Goal: Task Accomplishment & Management: Complete application form

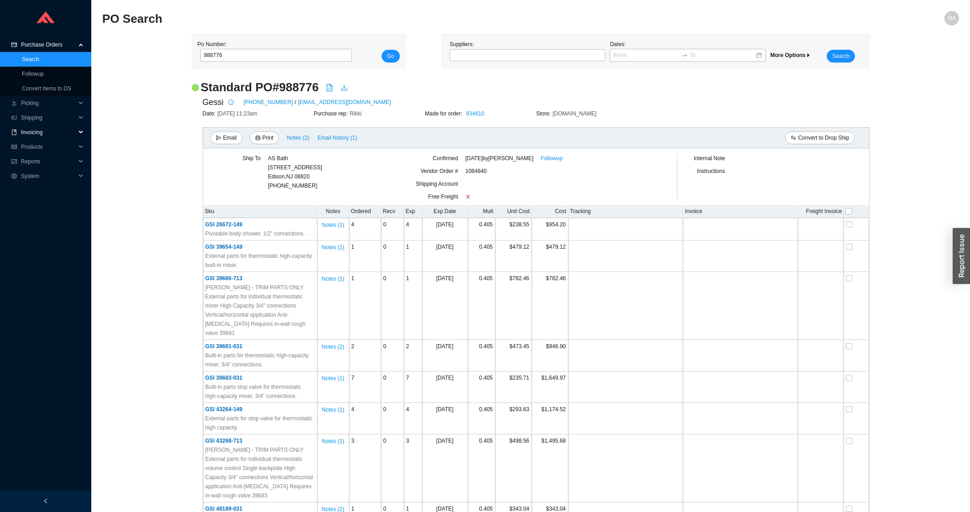
click at [51, 128] on span "Invoicing" at bounding box center [48, 132] width 55 height 15
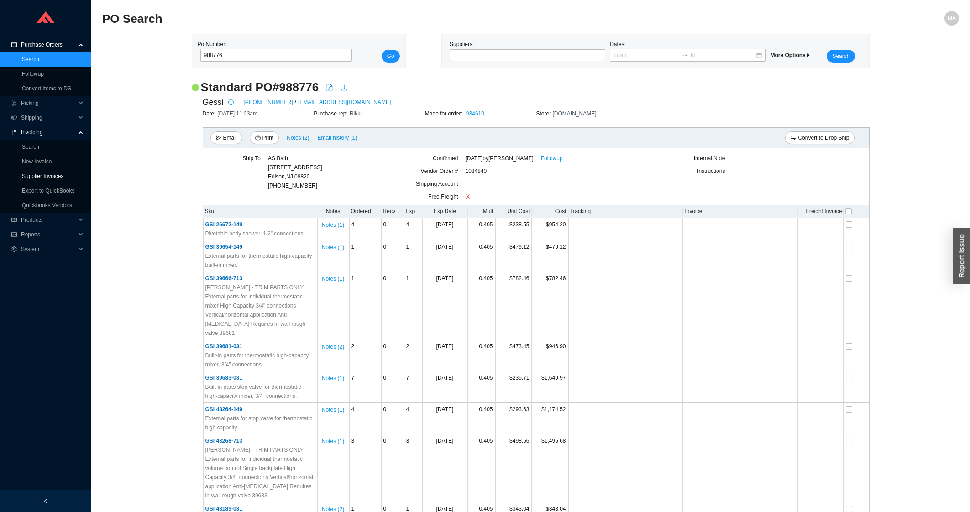
click at [37, 173] on link "Supplier Invoices" at bounding box center [43, 176] width 42 height 6
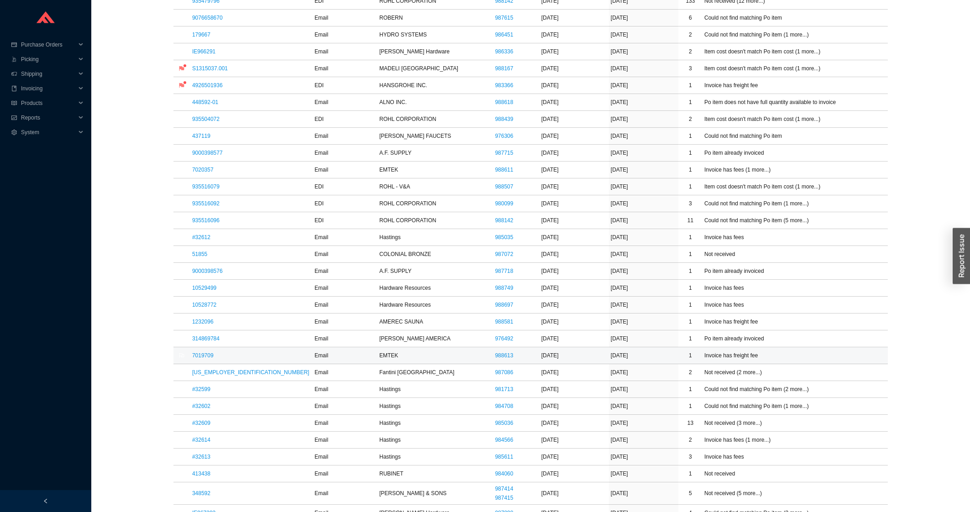
scroll to position [342, 0]
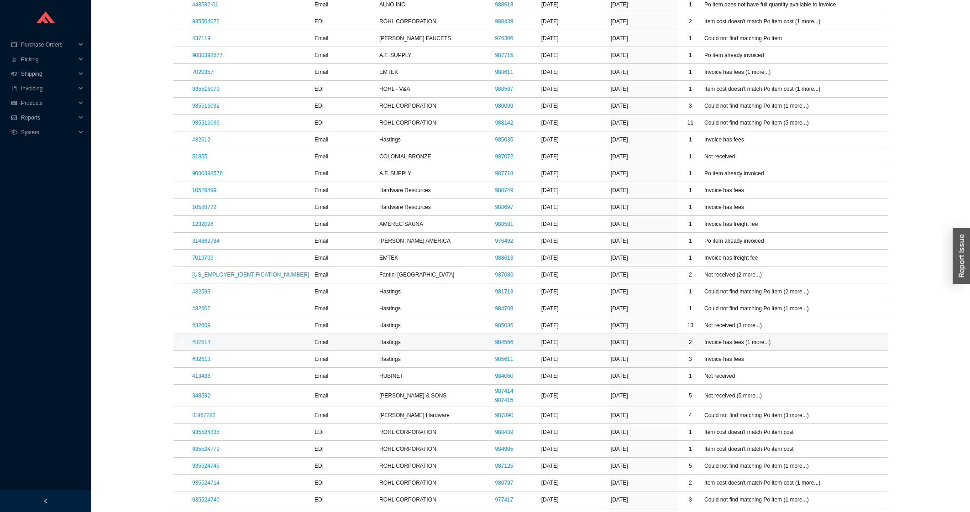
click at [200, 345] on link "#32614" at bounding box center [201, 342] width 18 height 6
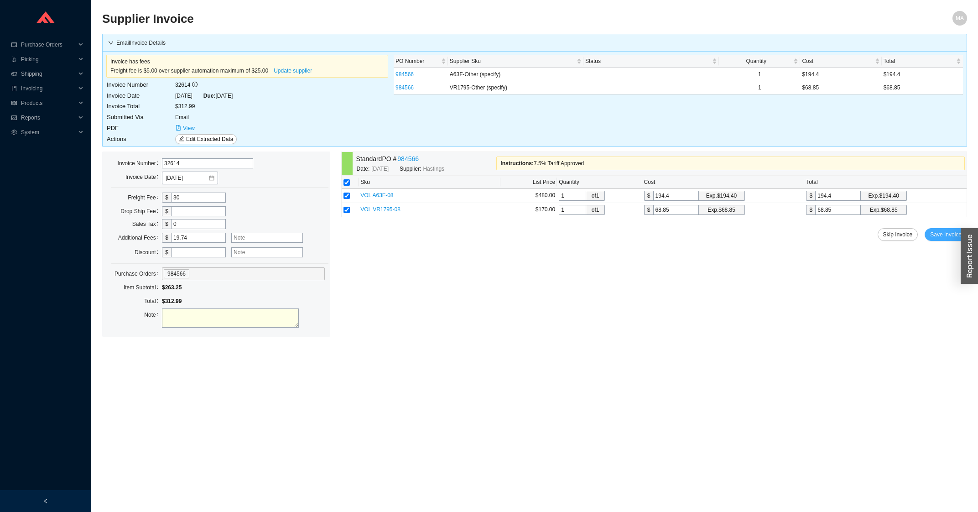
click at [931, 232] on button "Save Invoice" at bounding box center [946, 234] width 42 height 13
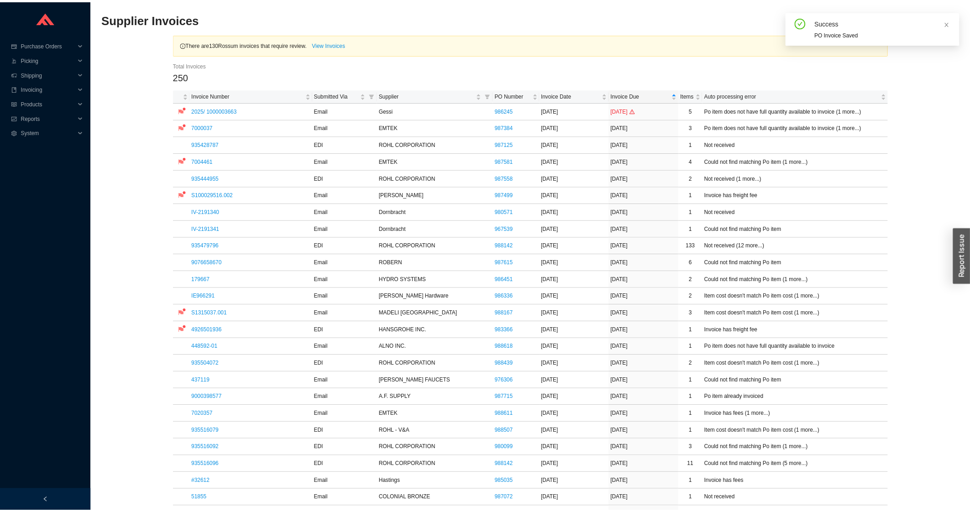
scroll to position [245, 0]
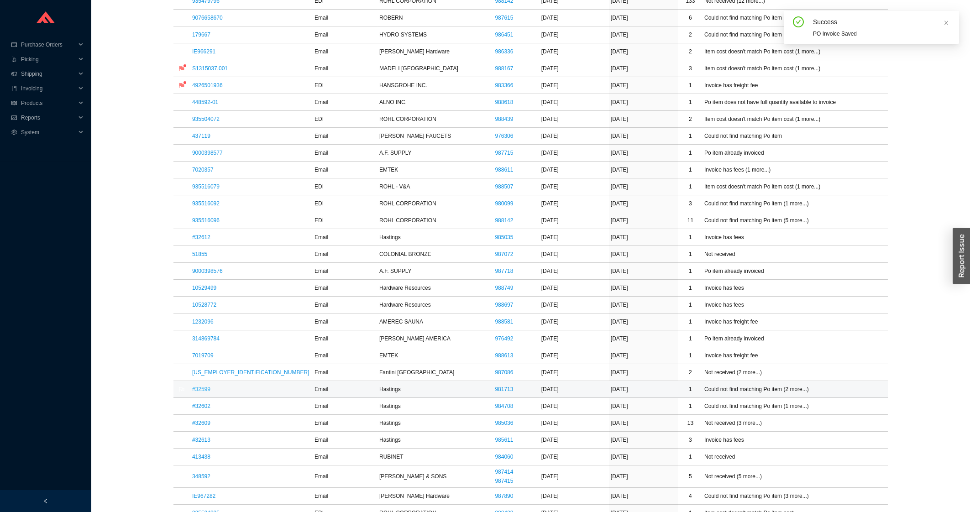
click at [205, 389] on link "#32599" at bounding box center [201, 389] width 18 height 6
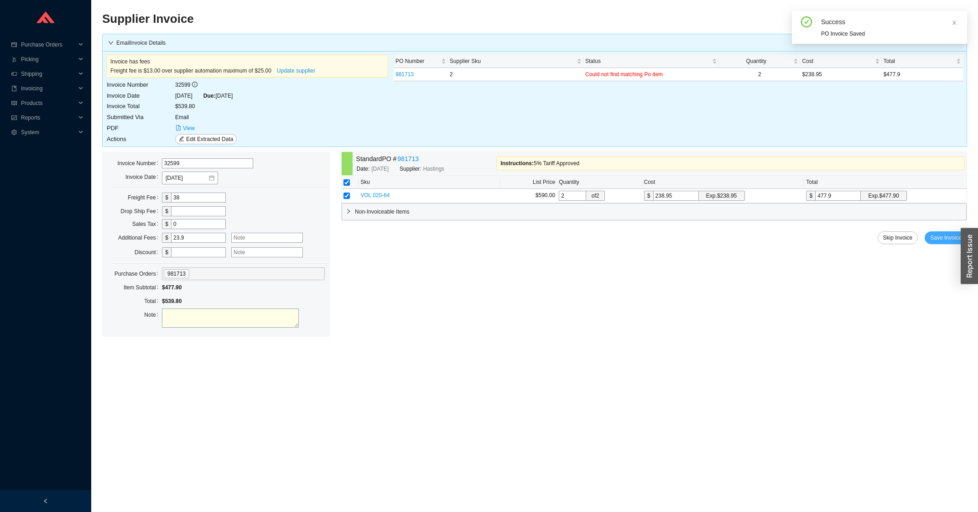
click at [933, 239] on span "Save Invoice" at bounding box center [945, 237] width 31 height 9
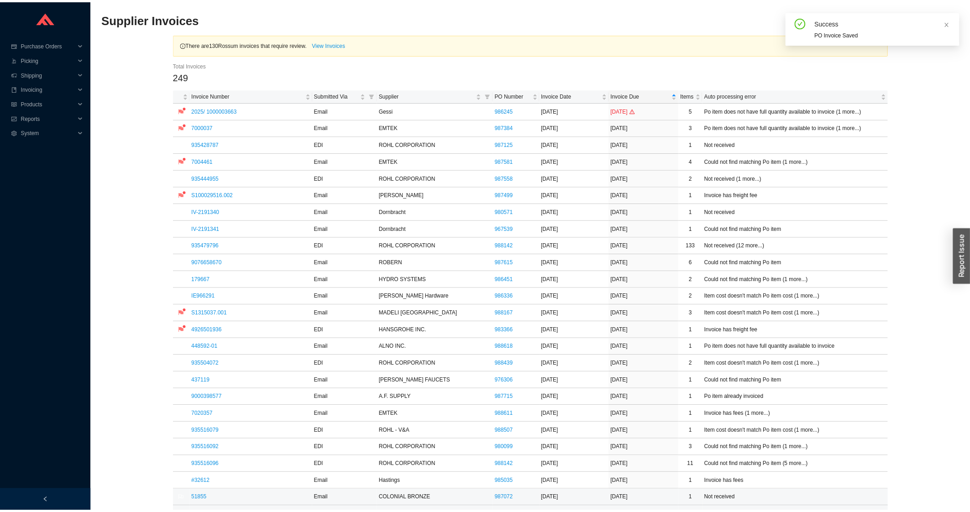
scroll to position [146, 0]
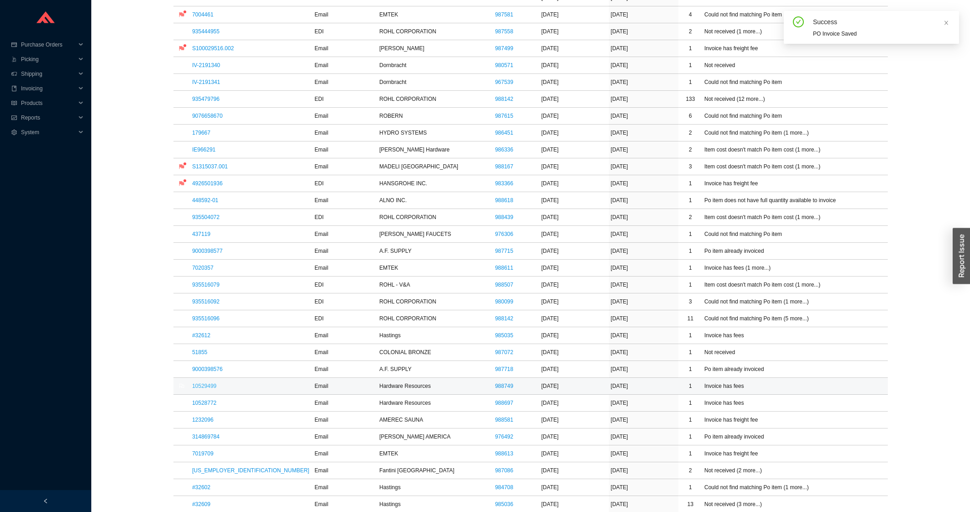
click at [215, 389] on link "10529499" at bounding box center [204, 386] width 24 height 6
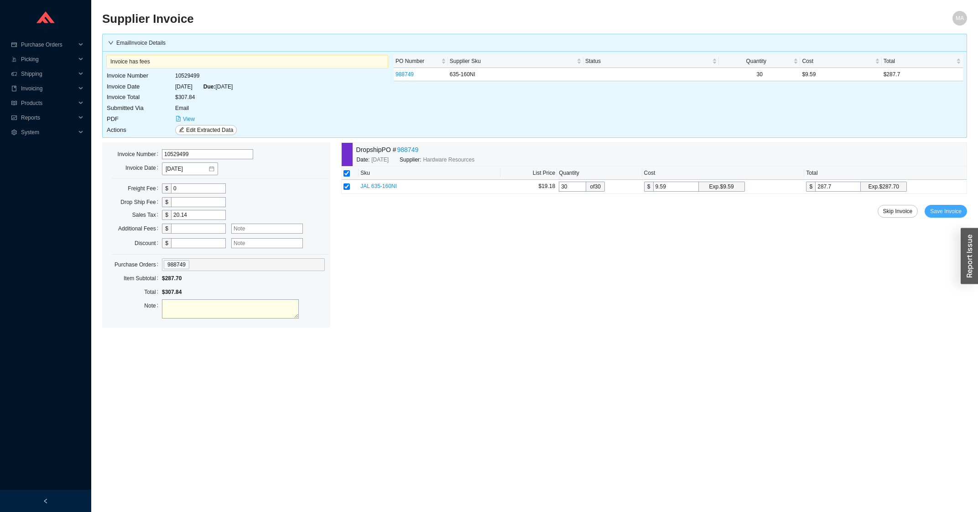
click at [935, 213] on span "Save Invoice" at bounding box center [945, 211] width 31 height 9
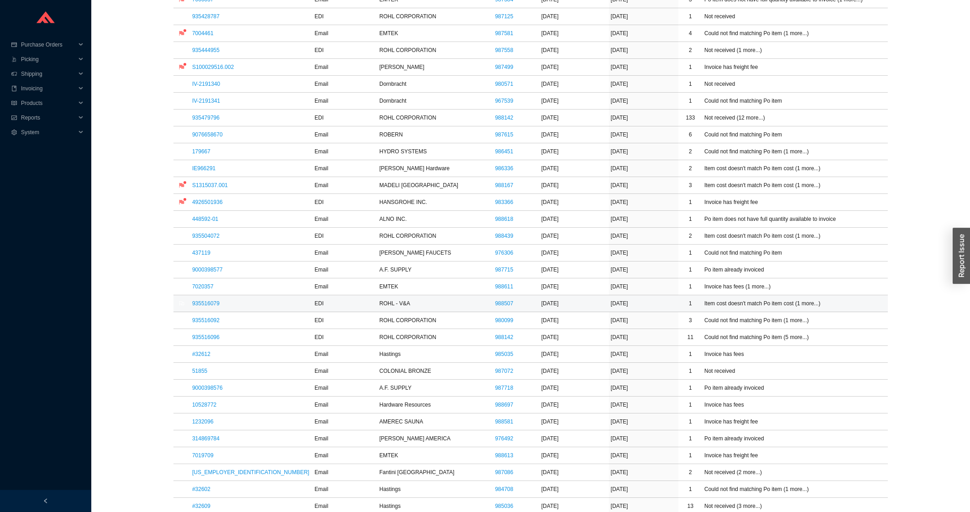
scroll to position [195, 0]
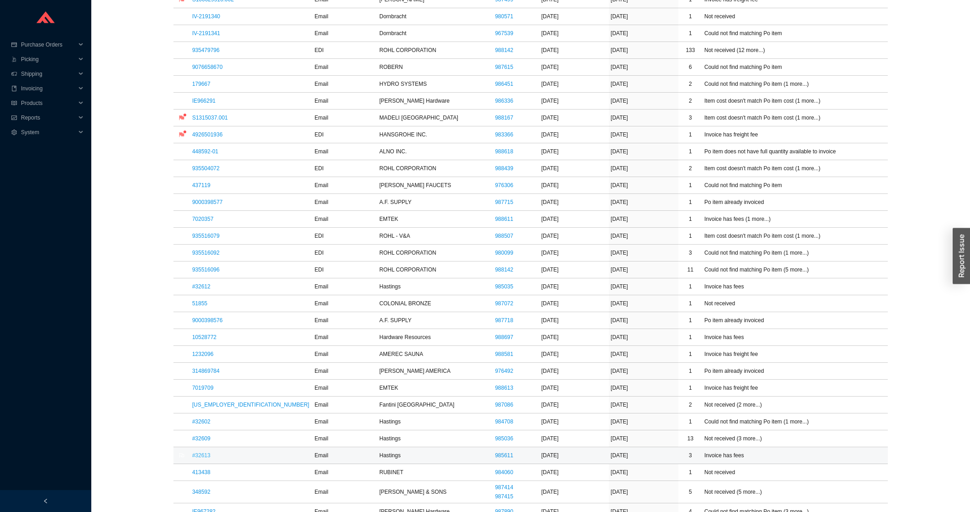
click at [209, 456] on link "#32613" at bounding box center [201, 455] width 18 height 6
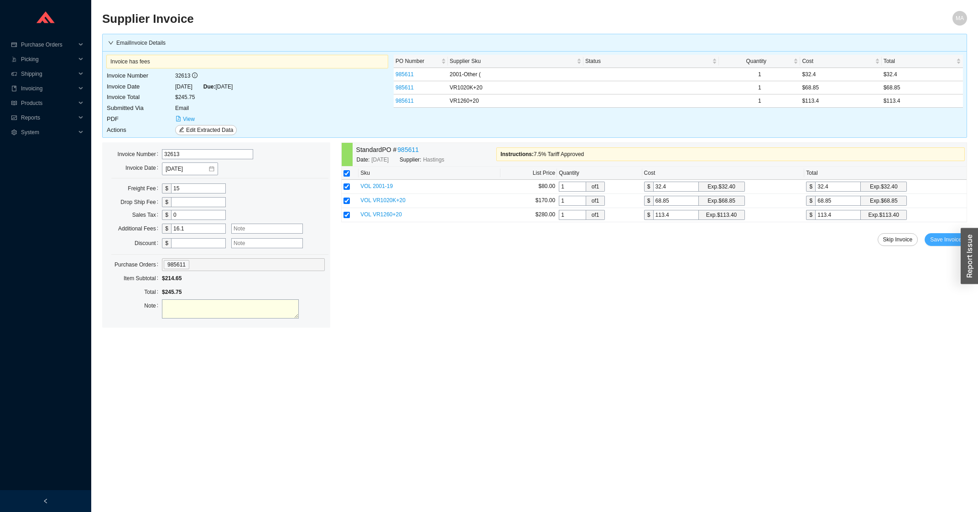
click at [943, 246] on button "Save Invoice" at bounding box center [946, 239] width 42 height 13
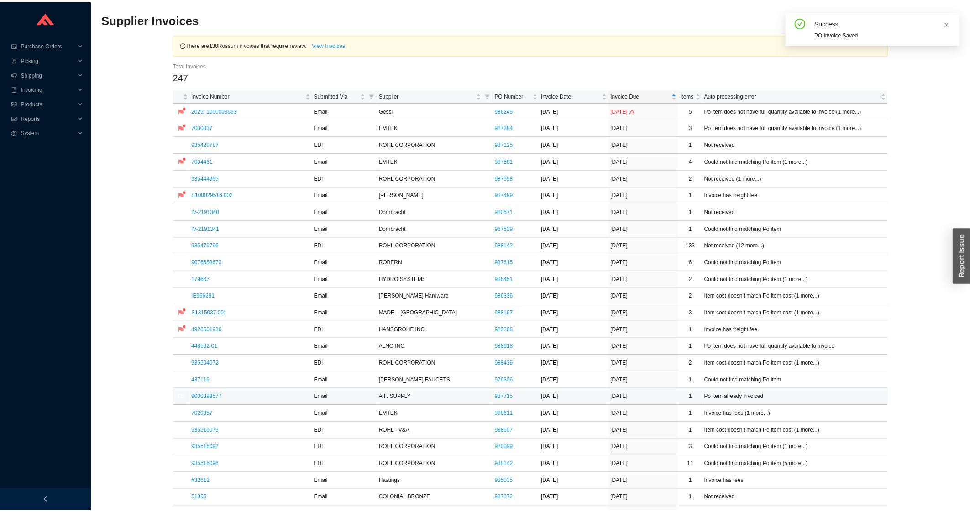
scroll to position [293, 0]
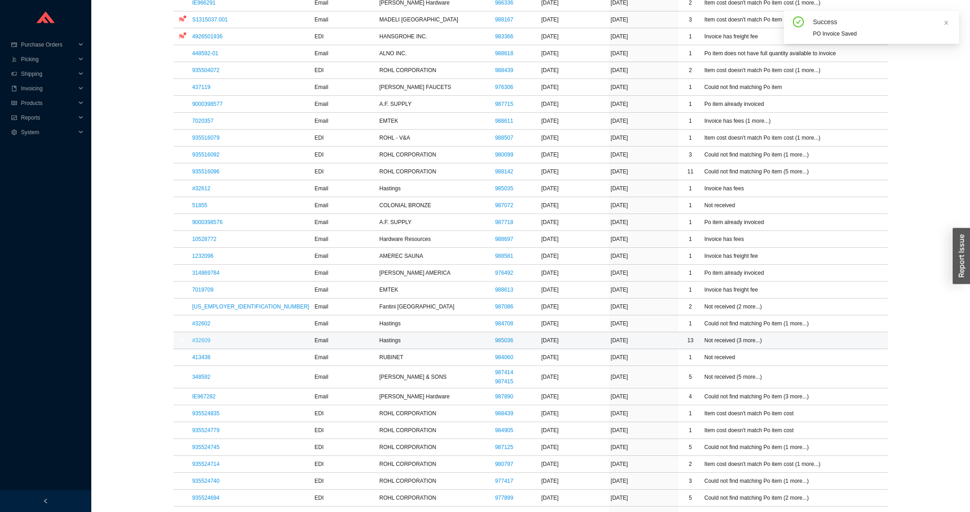
click at [209, 344] on link "#32609" at bounding box center [201, 340] width 18 height 6
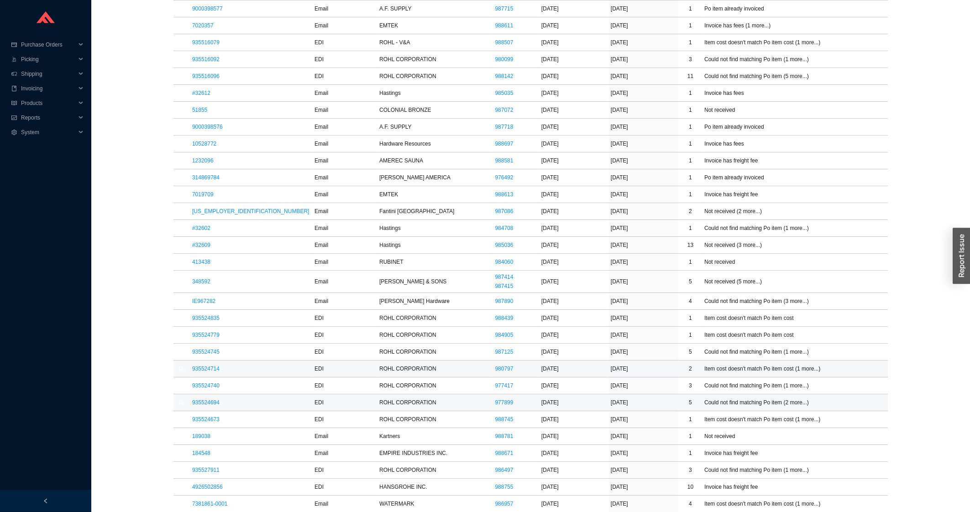
scroll to position [391, 0]
click at [202, 299] on link "IE967282" at bounding box center [203, 299] width 23 height 6
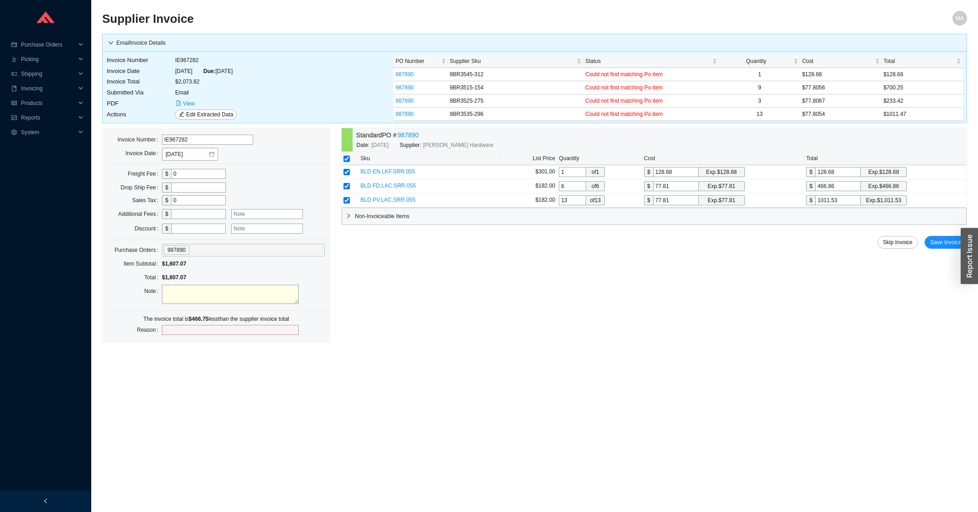
click at [460, 214] on span "Non-Invoiceable Items" at bounding box center [659, 216] width 608 height 9
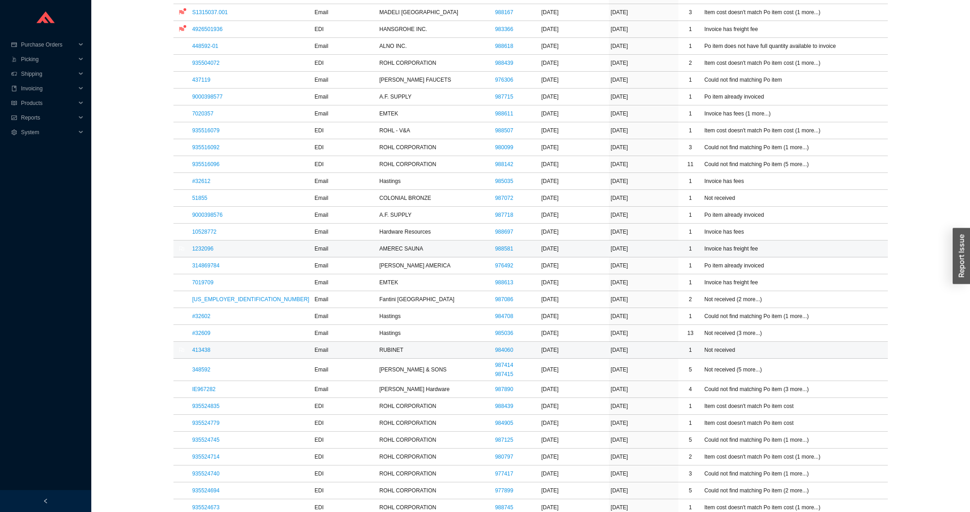
scroll to position [293, 0]
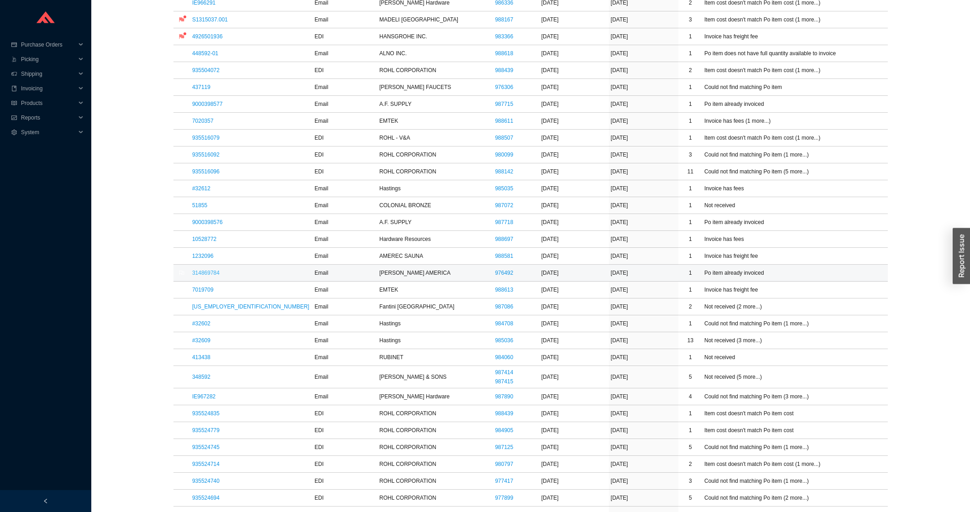
click at [198, 271] on link "314869784" at bounding box center [205, 273] width 27 height 6
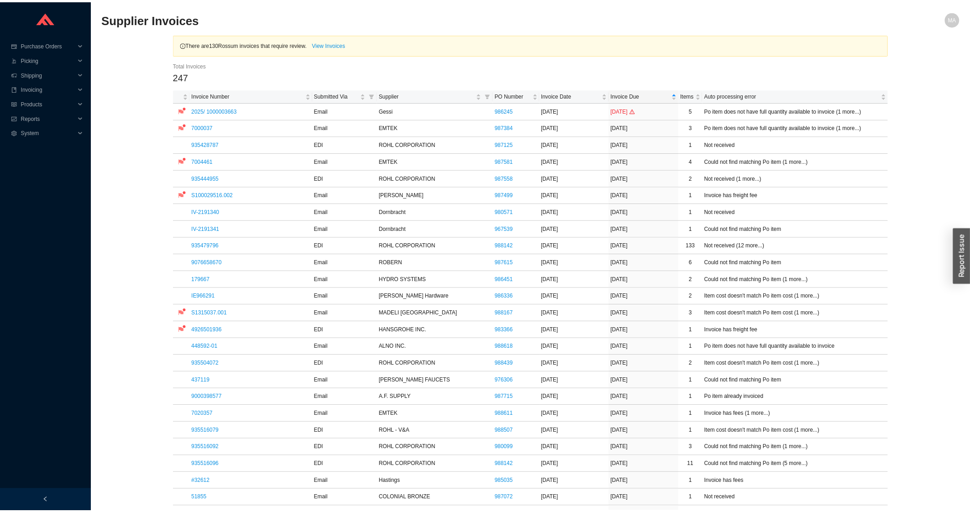
scroll to position [293, 0]
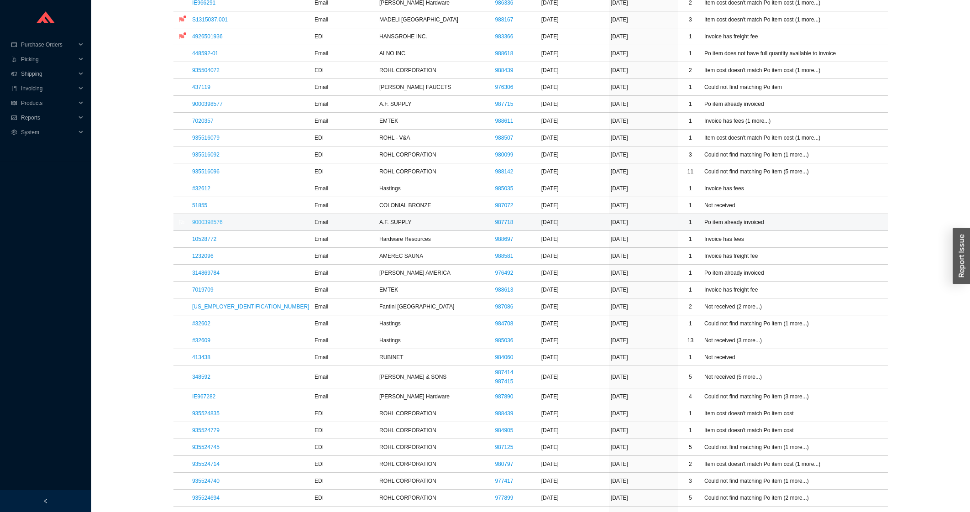
click at [217, 223] on link "9000398576" at bounding box center [207, 222] width 31 height 6
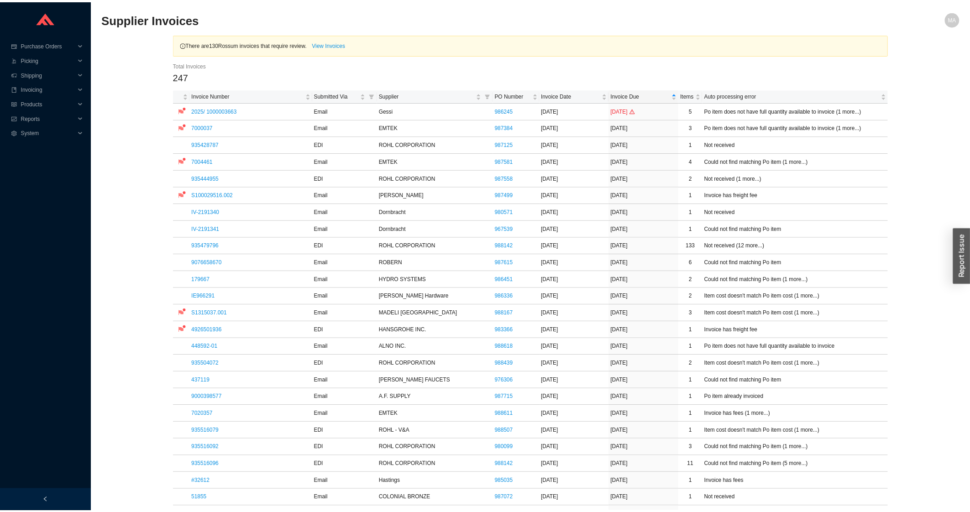
scroll to position [293, 0]
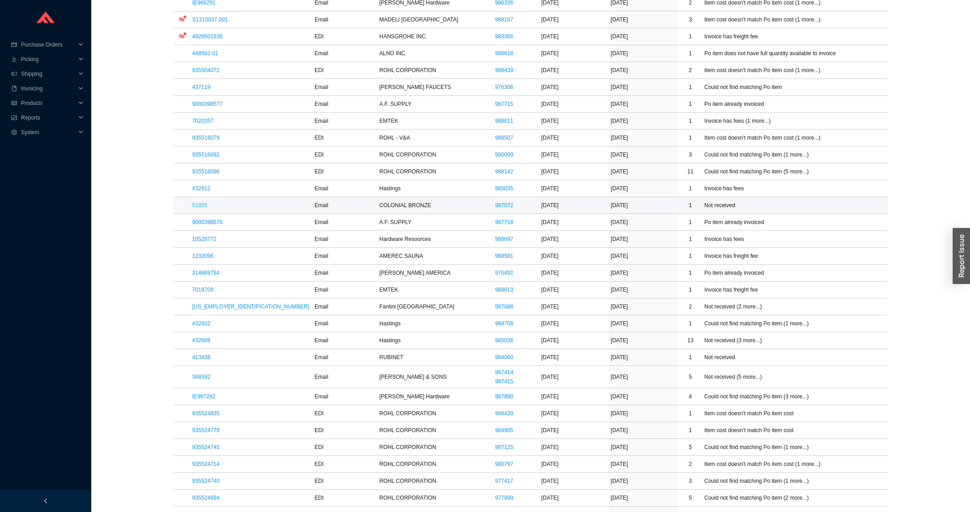
click at [205, 205] on link "51855" at bounding box center [199, 205] width 15 height 6
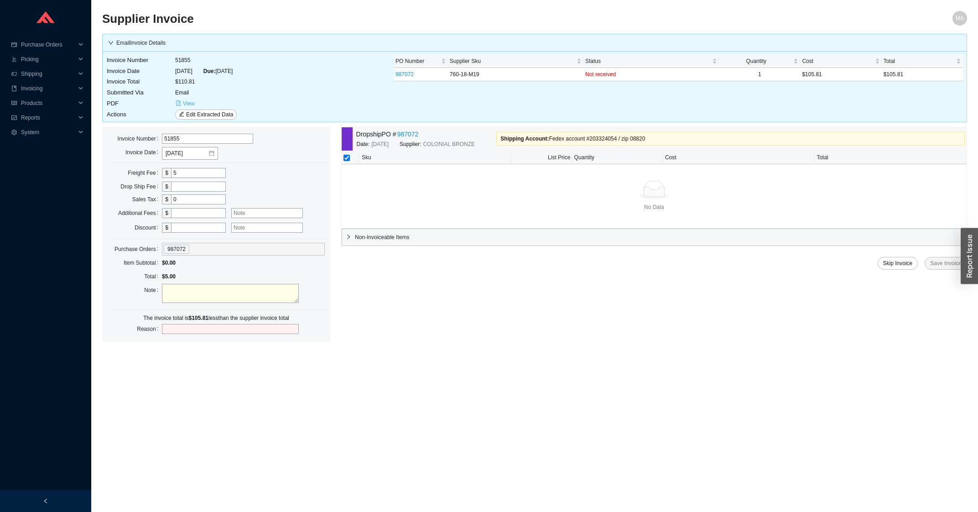
click at [192, 106] on span "View" at bounding box center [189, 103] width 12 height 9
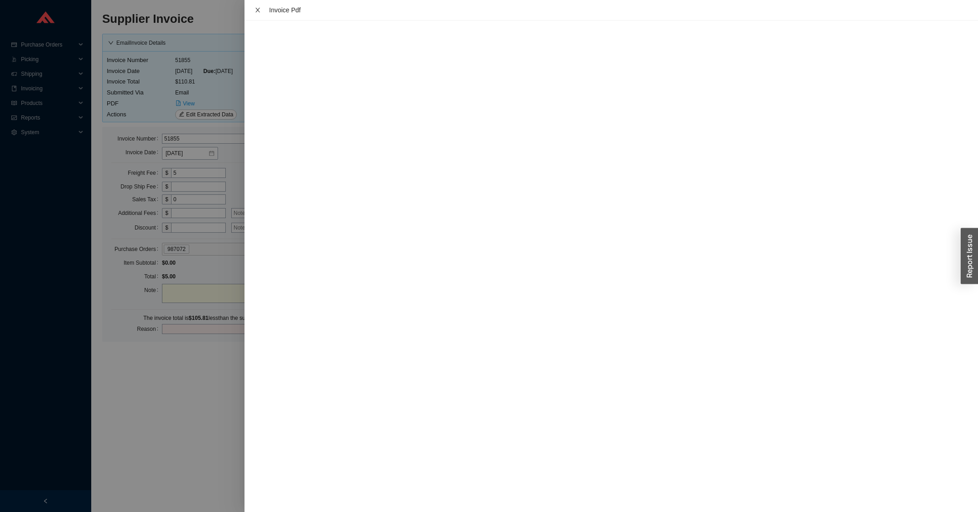
click at [255, 13] on icon "close" at bounding box center [258, 10] width 6 height 6
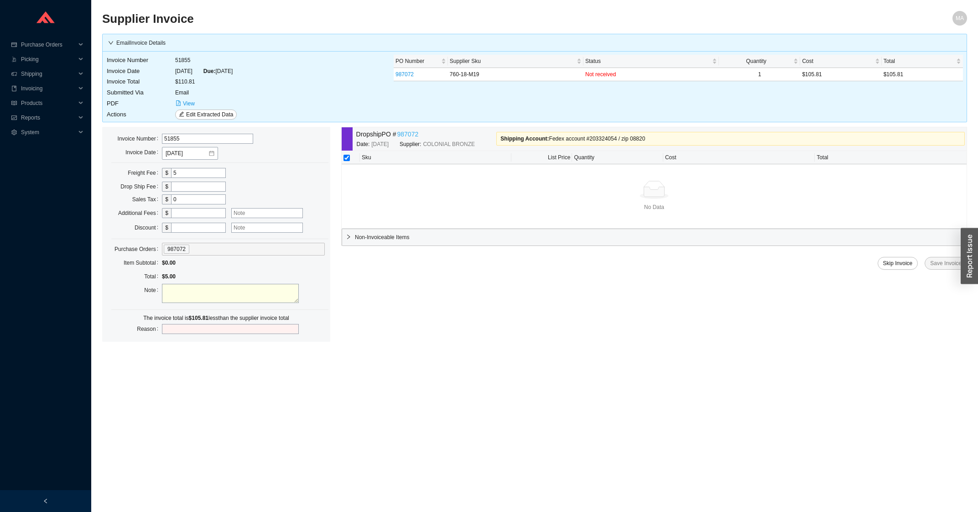
click at [416, 137] on link "987072" at bounding box center [407, 134] width 21 height 10
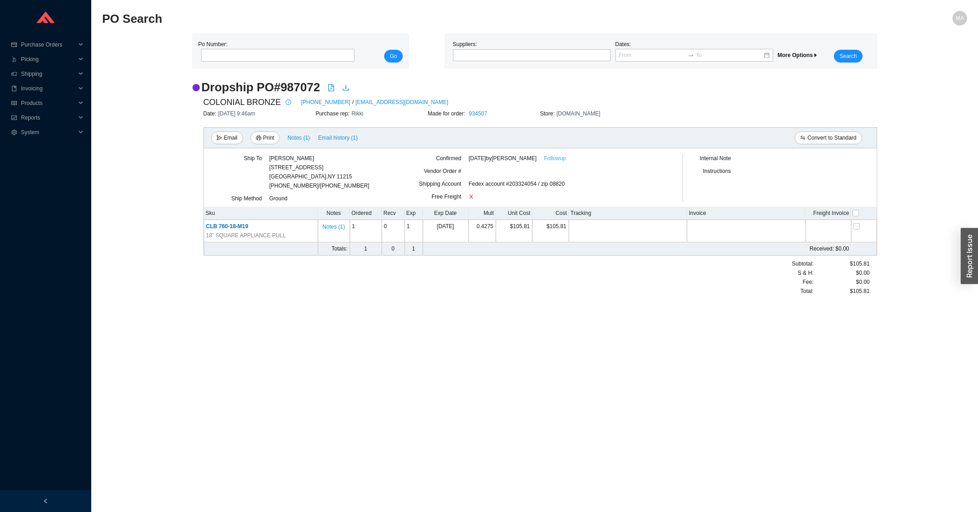
click at [556, 161] on link "Followup" at bounding box center [555, 158] width 22 height 9
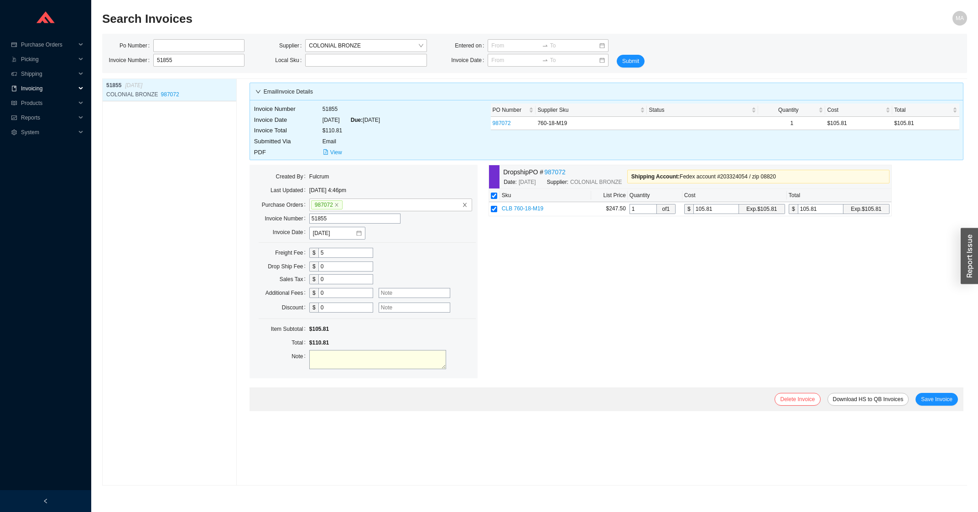
click at [67, 91] on span "Invoicing" at bounding box center [48, 88] width 55 height 15
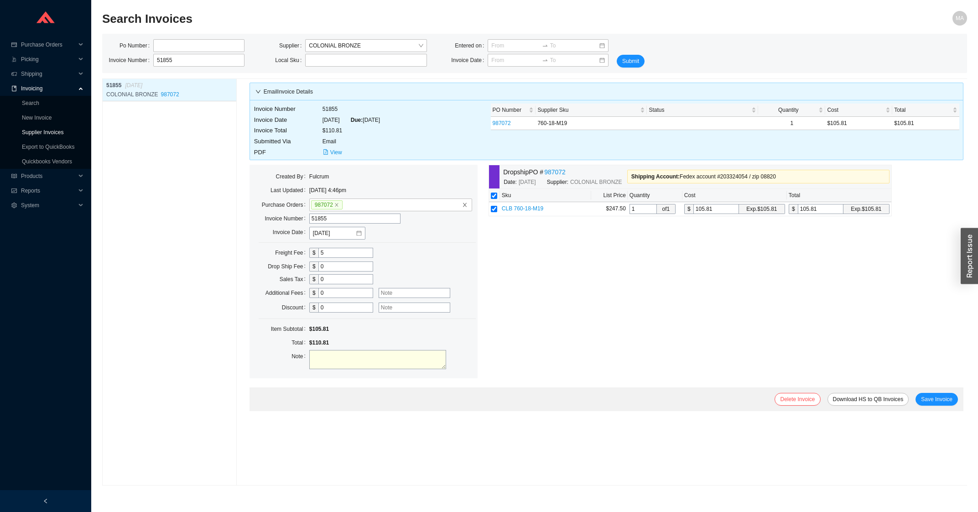
click at [50, 134] on link "Supplier Invoices" at bounding box center [43, 132] width 42 height 6
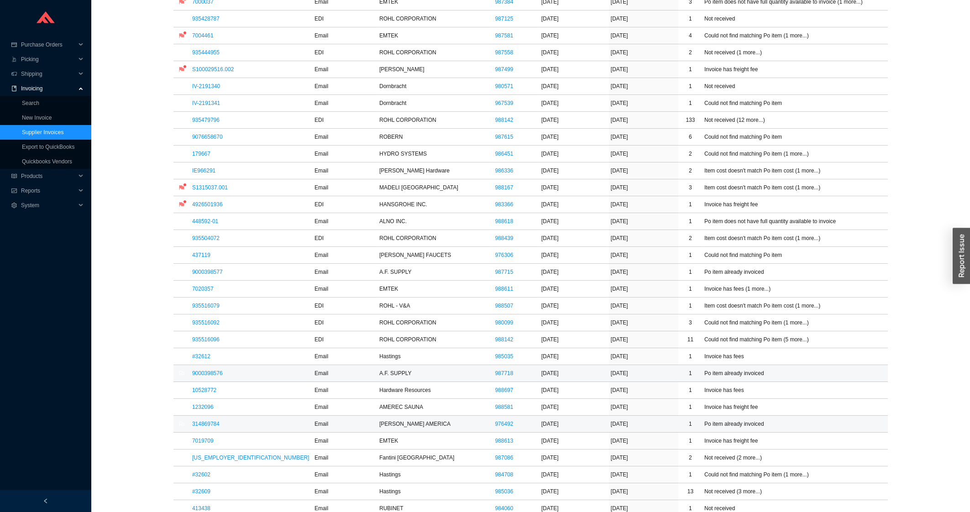
scroll to position [146, 0]
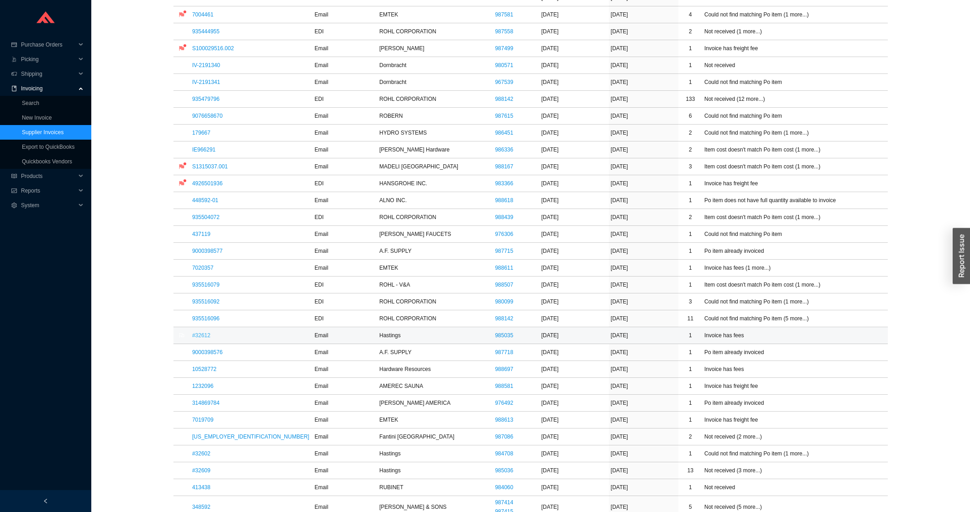
click at [203, 336] on link "#32612" at bounding box center [201, 335] width 18 height 6
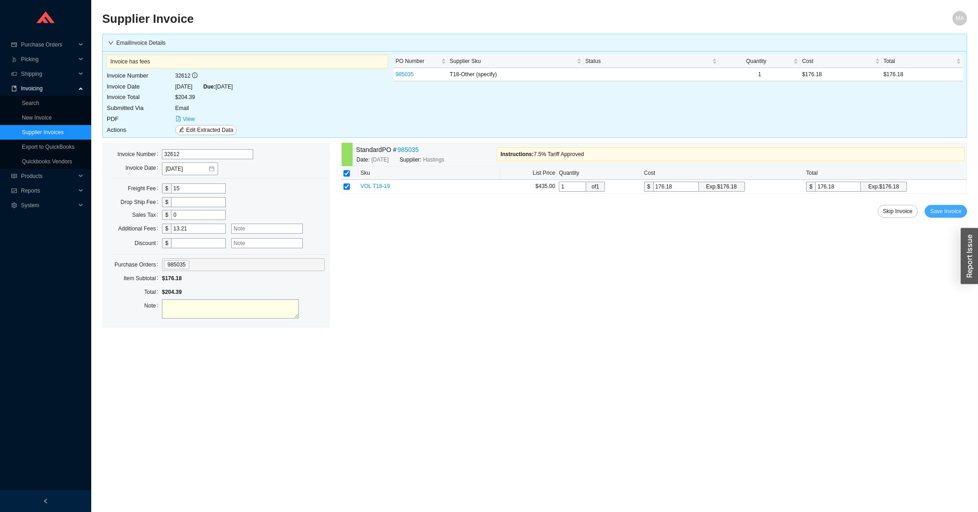
click at [949, 211] on span "Save Invoice" at bounding box center [945, 211] width 31 height 9
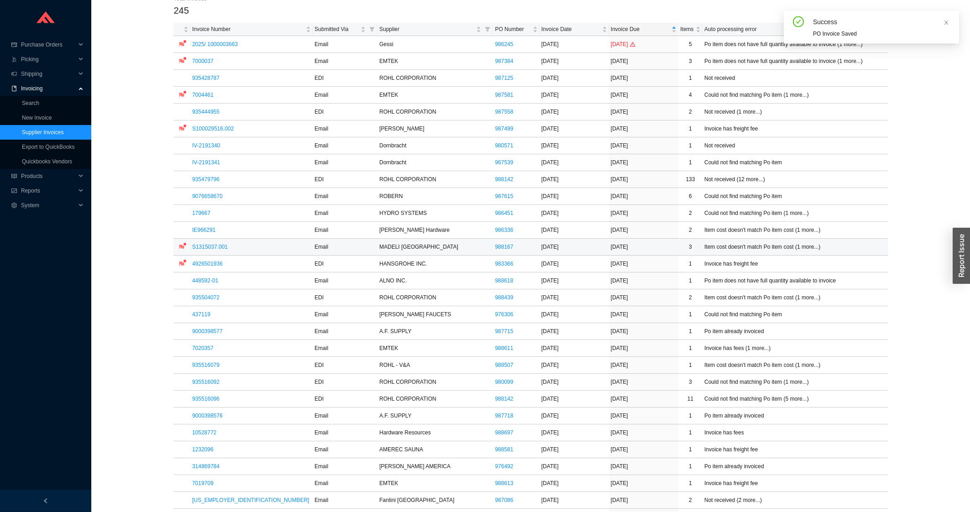
scroll to position [146, 0]
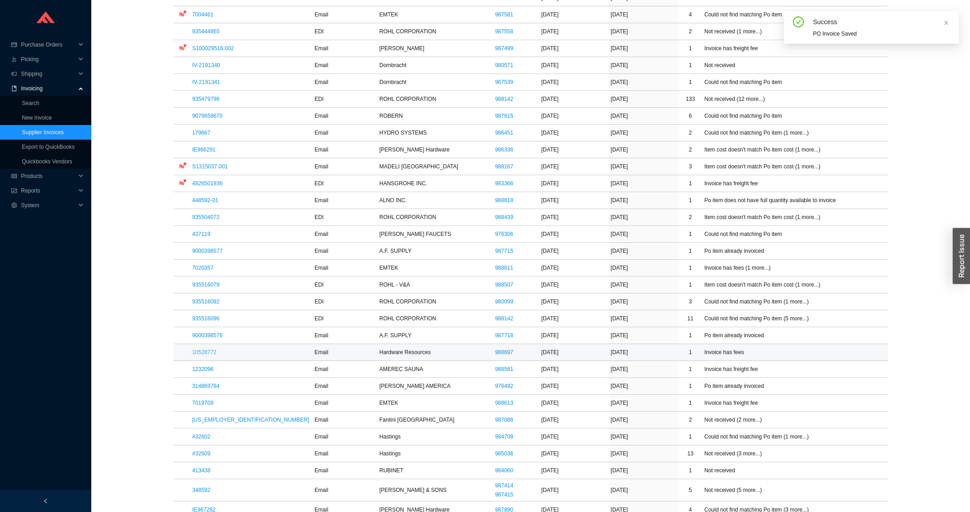
click at [204, 352] on link "10528772" at bounding box center [204, 352] width 24 height 6
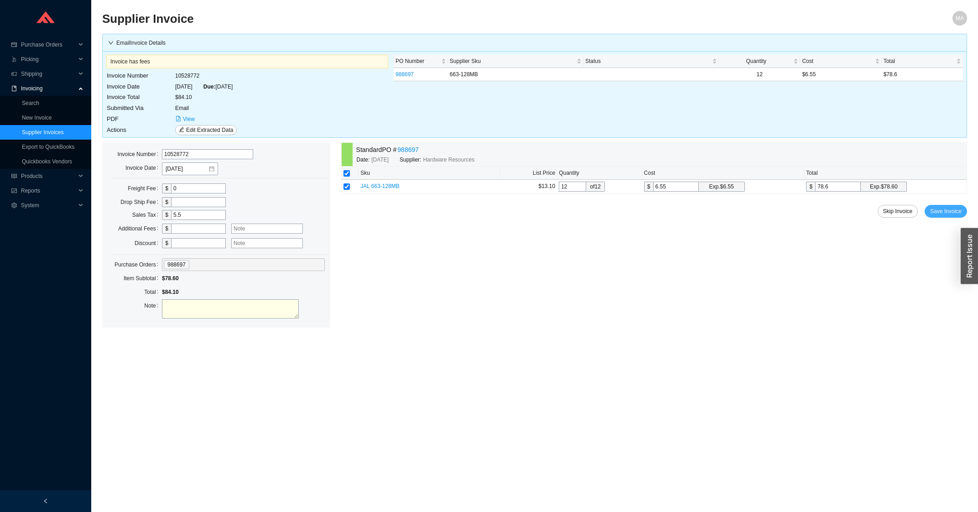
click at [956, 211] on span "Save Invoice" at bounding box center [945, 211] width 31 height 9
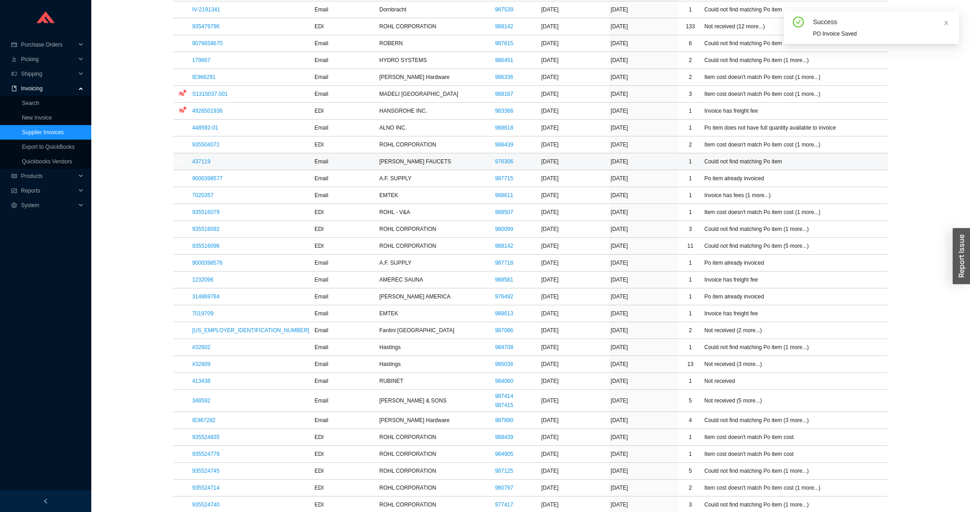
scroll to position [245, 0]
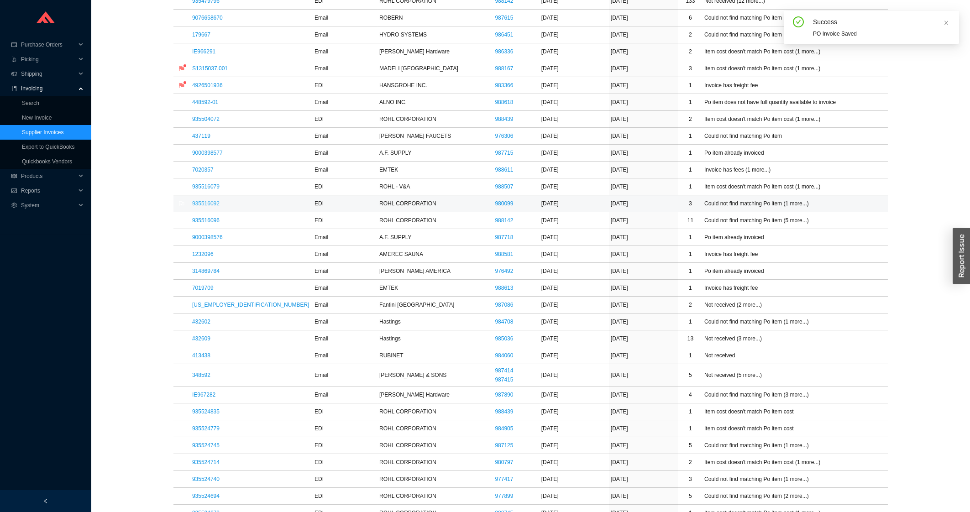
click at [209, 204] on link "935516092" at bounding box center [205, 203] width 27 height 6
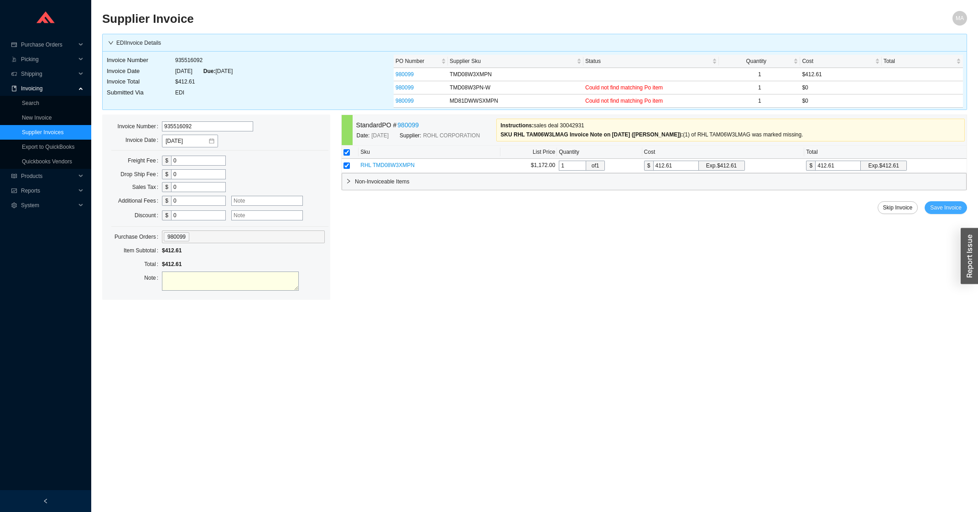
click at [936, 206] on span "Save Invoice" at bounding box center [945, 207] width 31 height 9
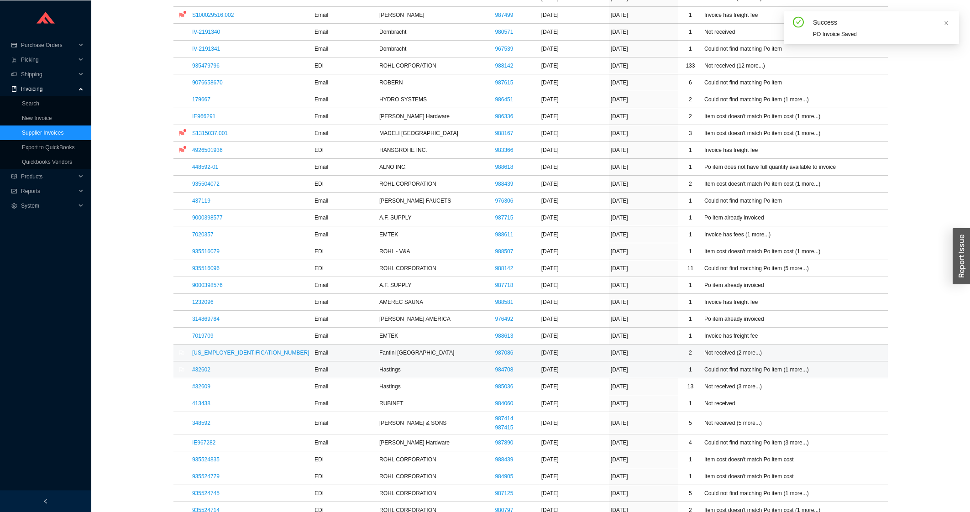
scroll to position [195, 0]
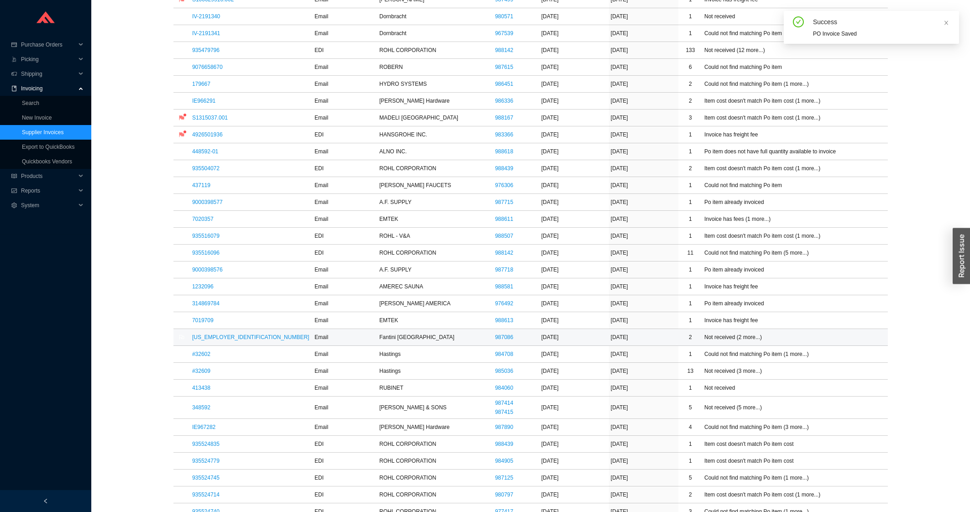
click at [192, 339] on td "25-0002238" at bounding box center [251, 337] width 122 height 17
click at [206, 340] on link "25-0002238" at bounding box center [250, 337] width 117 height 6
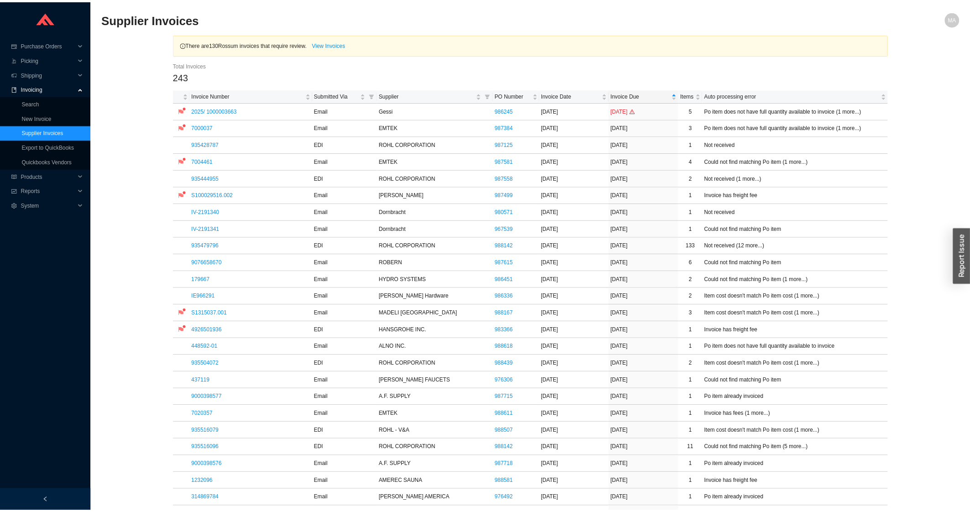
scroll to position [195, 0]
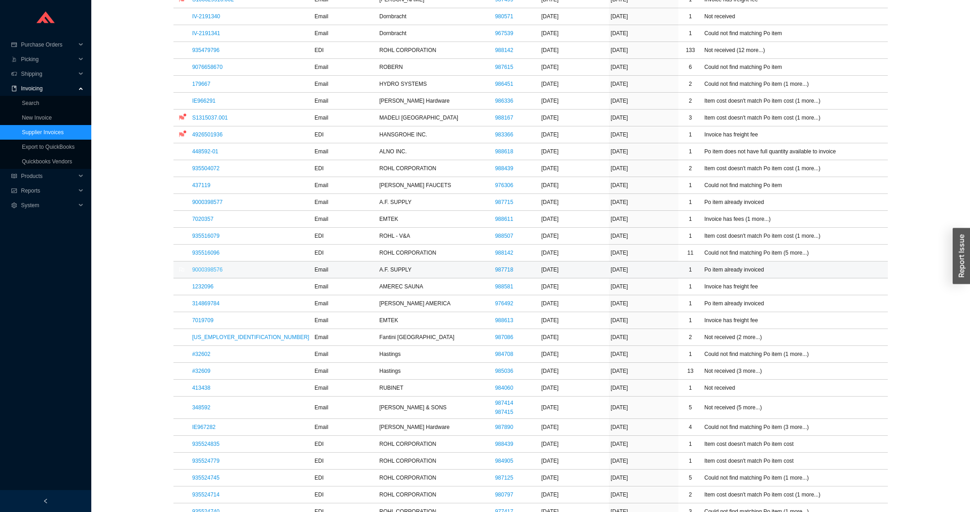
click at [197, 271] on link "9000398576" at bounding box center [207, 269] width 31 height 6
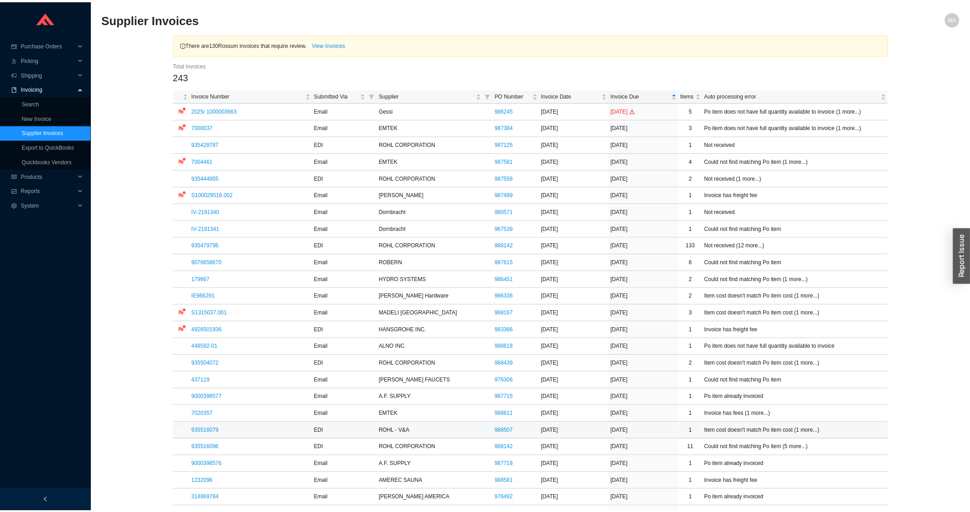
scroll to position [195, 0]
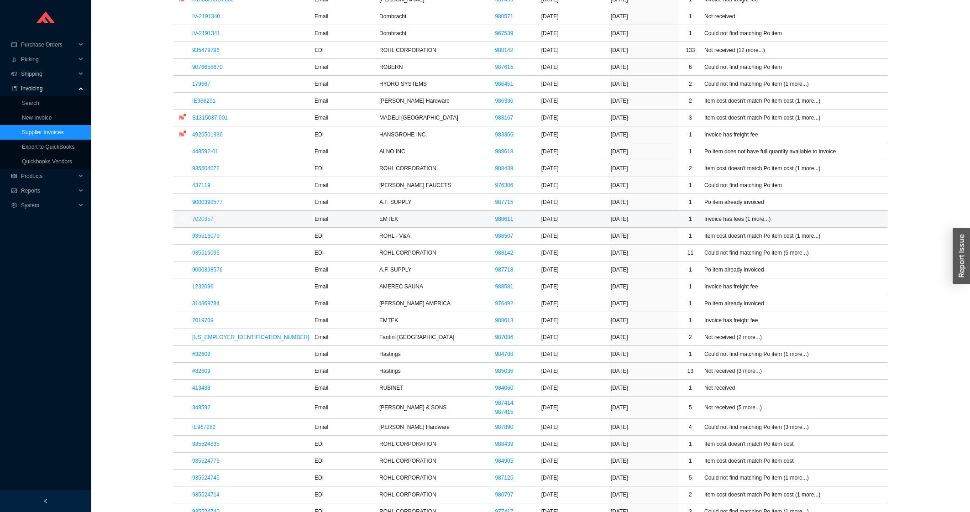
click at [207, 221] on link "7020357" at bounding box center [202, 219] width 21 height 6
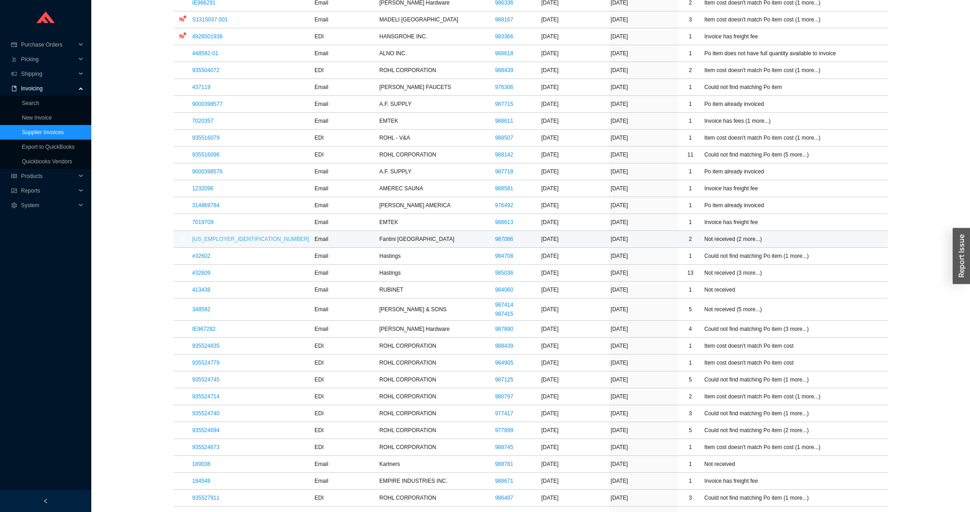
click at [197, 239] on link "25-0002238" at bounding box center [250, 239] width 117 height 6
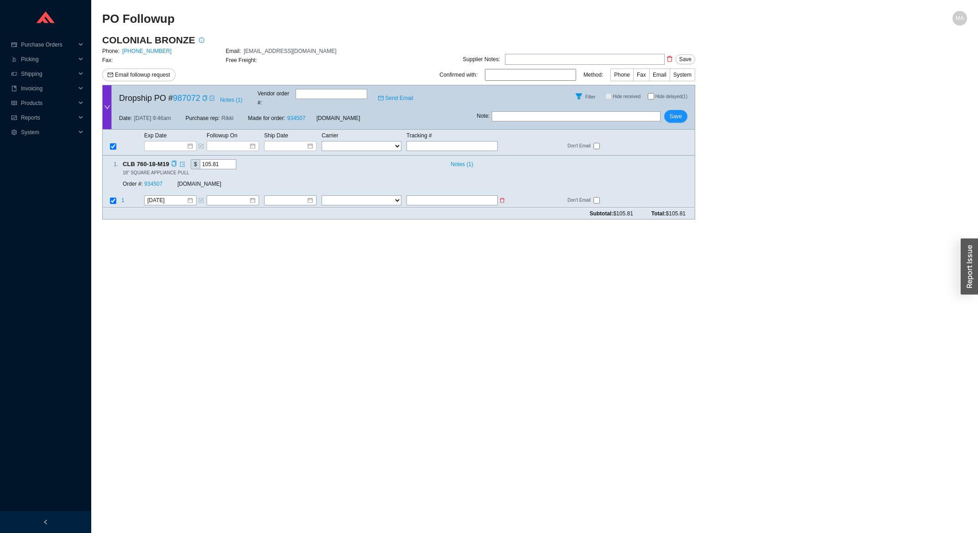
click at [422, 196] on input "text" at bounding box center [452, 201] width 91 height 10
type input "393399872397"
click at [322, 196] on select "FedEx UPS ---------------- 2 Day Transportation INC A&B Freight A. Duie Pyle AA…" at bounding box center [362, 201] width 80 height 10
select select "1"
click option "FedEx" at bounding box center [0, 0] width 0 height 0
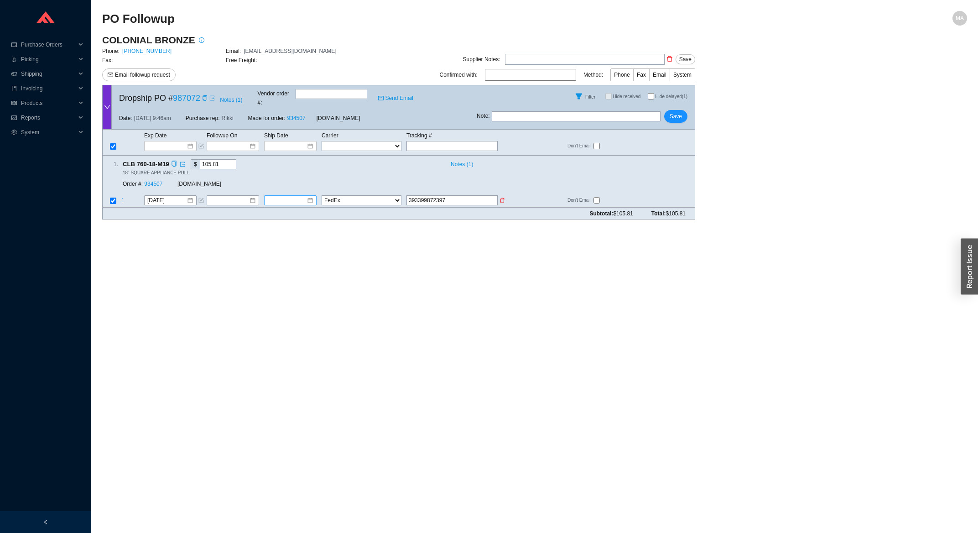
click at [310, 196] on div at bounding box center [290, 200] width 46 height 9
type input "[DATE]"
click at [346, 266] on div "19" at bounding box center [348, 262] width 10 height 10
click at [674, 115] on button "Save" at bounding box center [675, 116] width 23 height 13
checkbox input "true"
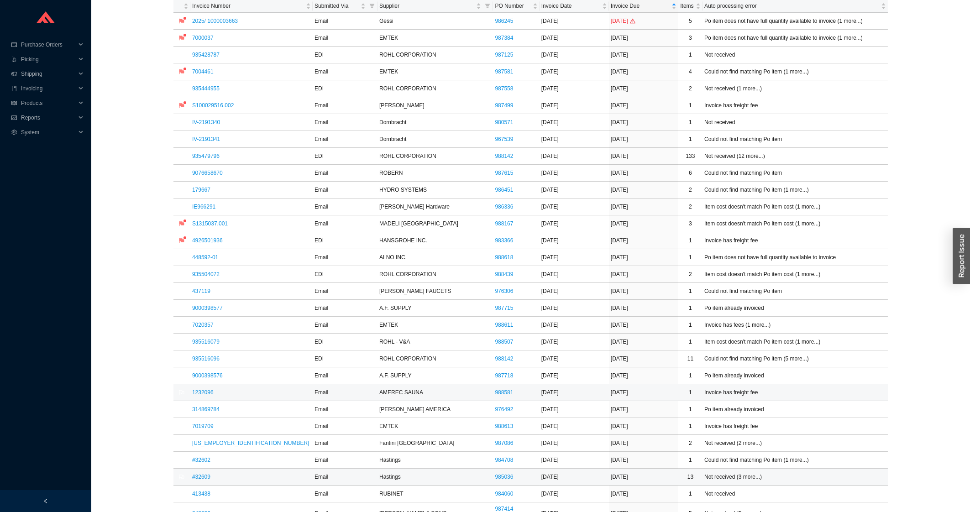
scroll to position [98, 0]
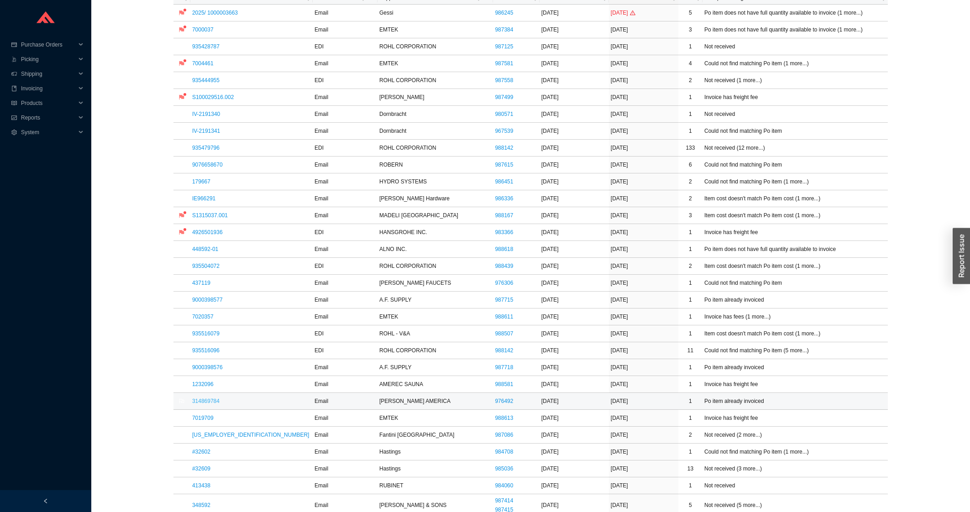
click at [200, 400] on link "314869784" at bounding box center [205, 401] width 27 height 6
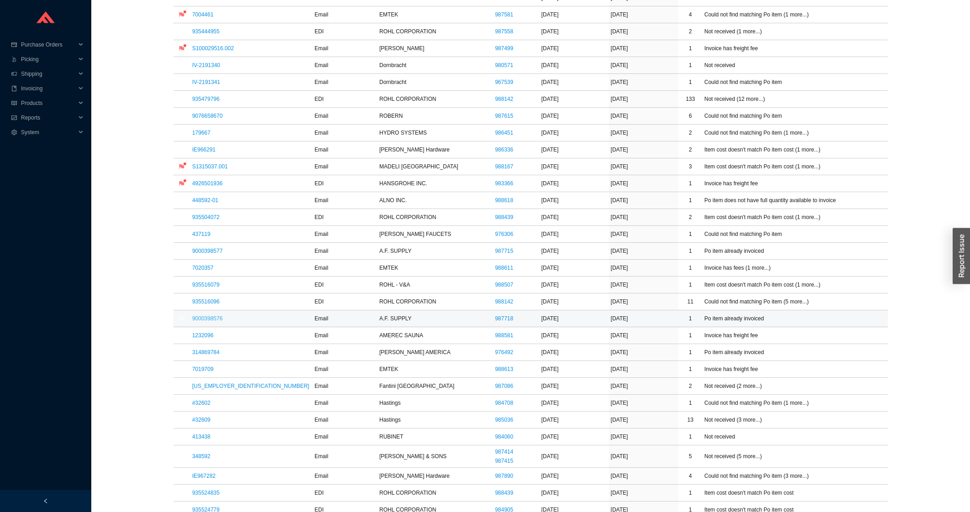
click at [210, 320] on link "9000398576" at bounding box center [207, 318] width 31 height 6
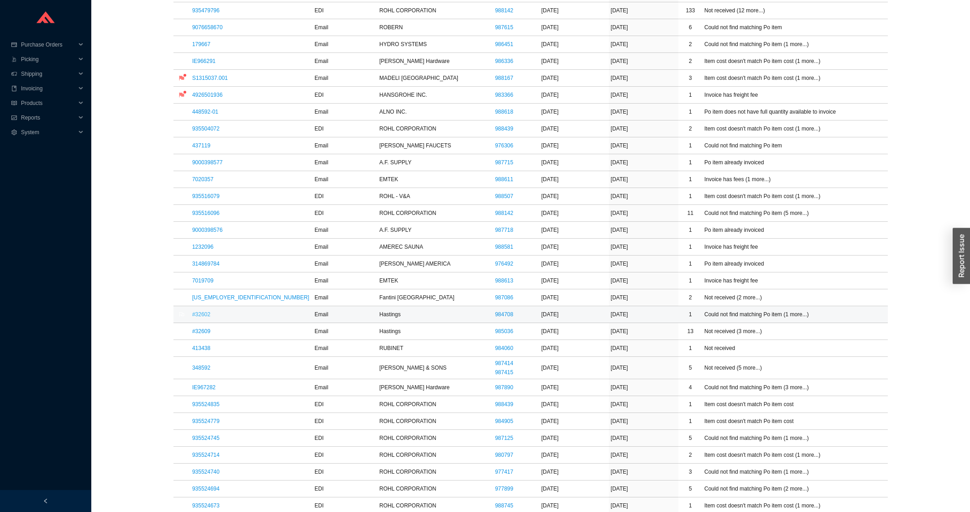
scroll to position [245, 0]
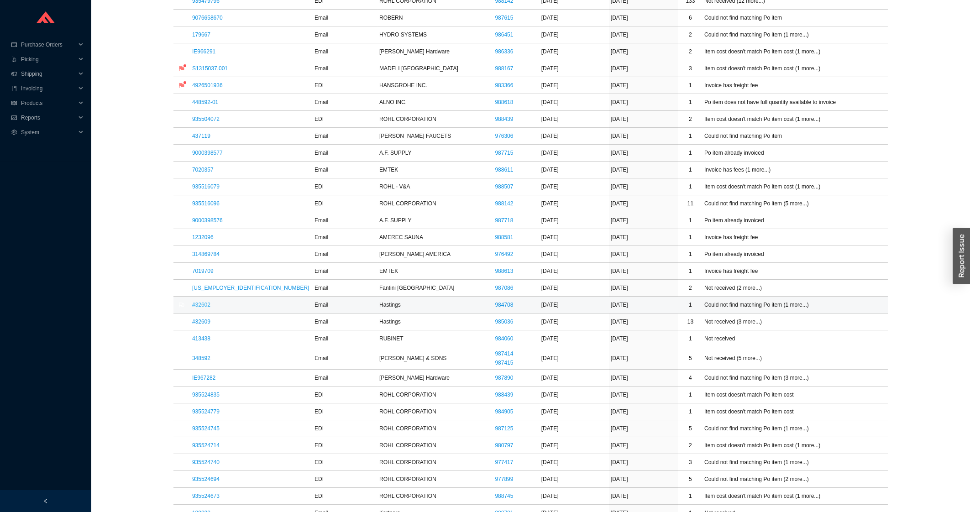
click at [197, 308] on link "#32602" at bounding box center [201, 305] width 18 height 6
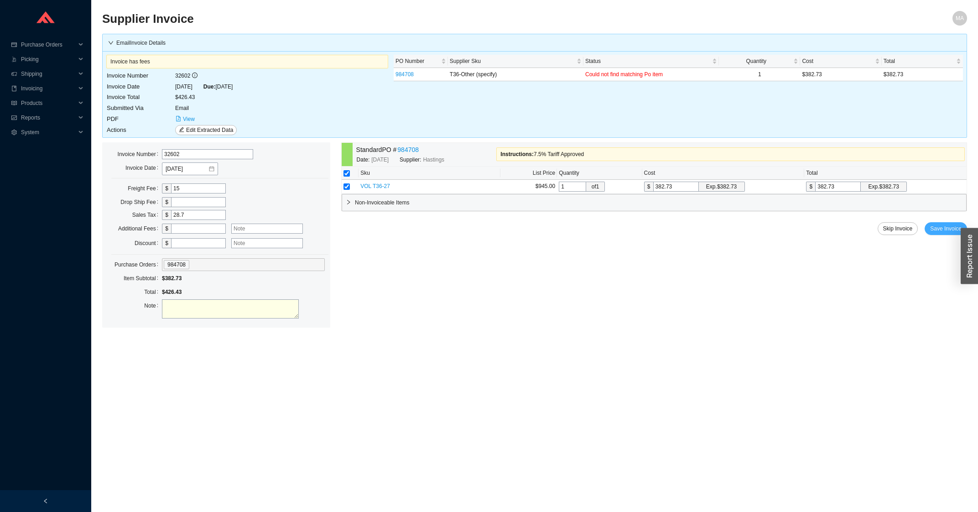
click at [938, 230] on span "Save Invoice" at bounding box center [945, 228] width 31 height 9
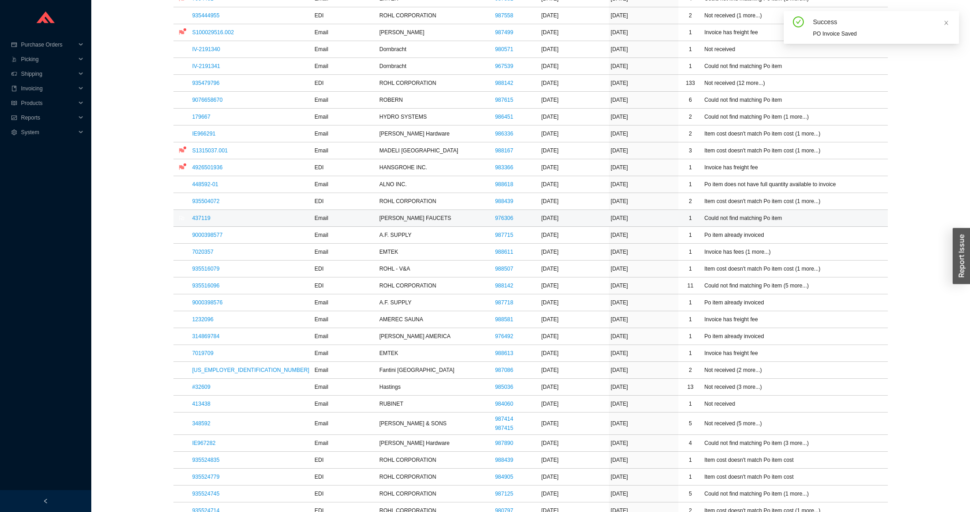
scroll to position [293, 0]
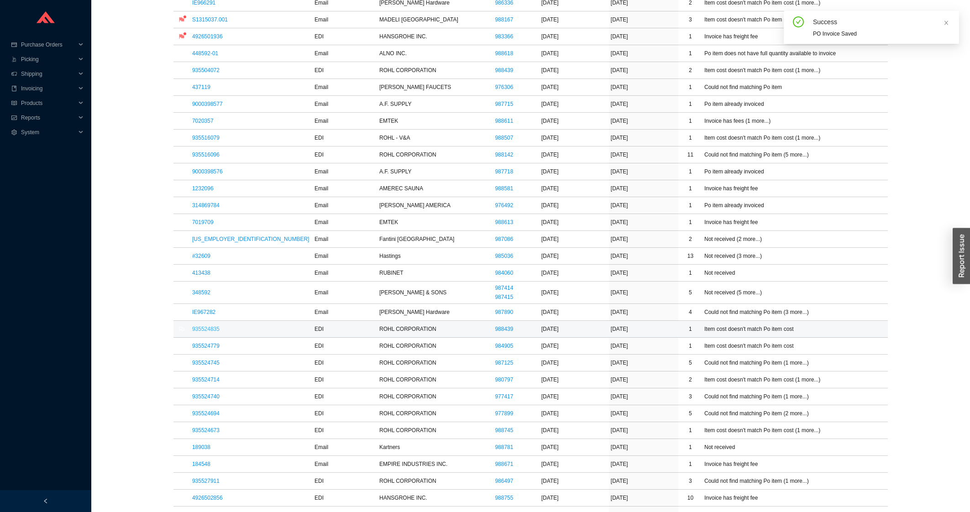
click at [198, 332] on link "935524835" at bounding box center [205, 329] width 27 height 6
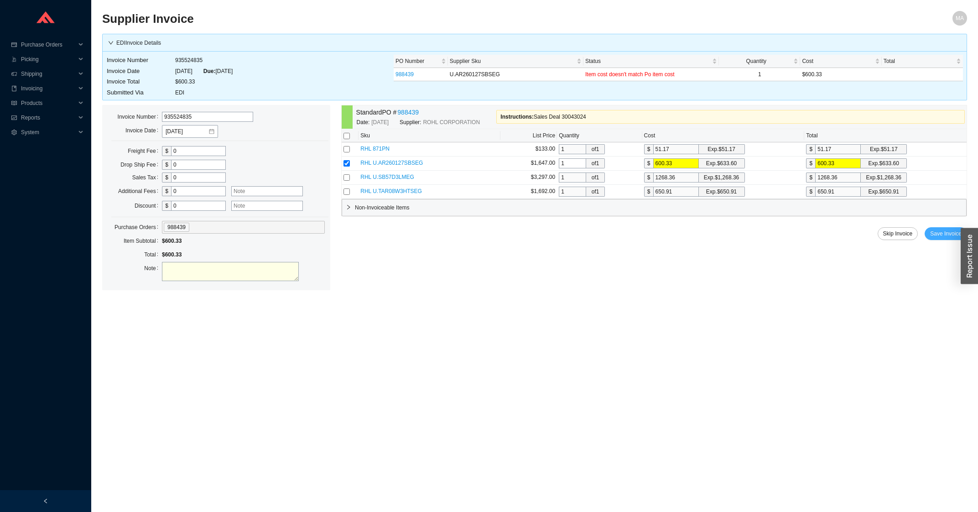
click at [933, 240] on button "Save Invoice" at bounding box center [946, 233] width 42 height 13
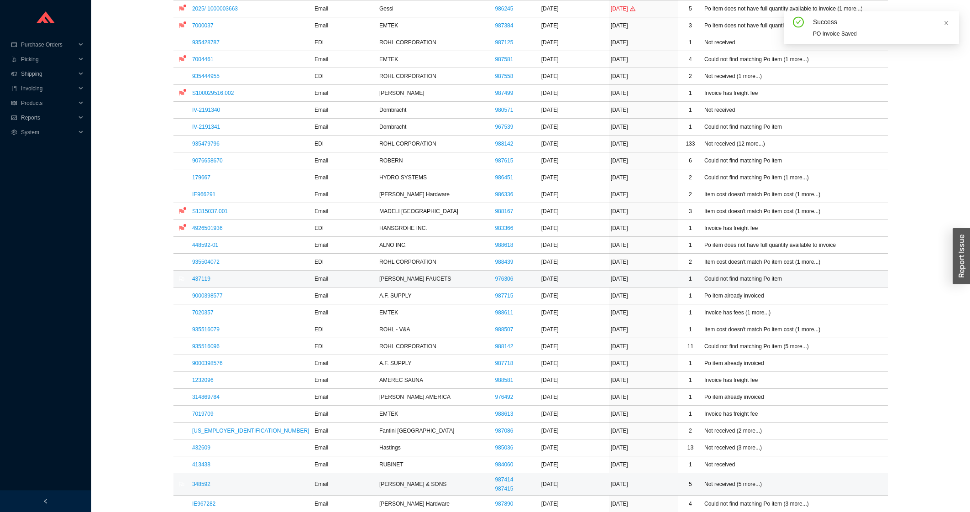
scroll to position [146, 0]
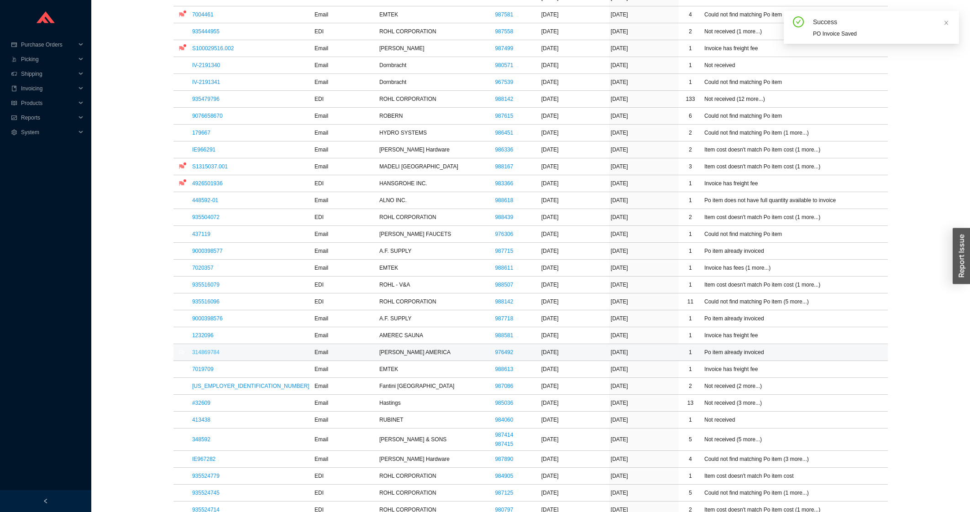
click at [213, 353] on link "314869784" at bounding box center [205, 352] width 27 height 6
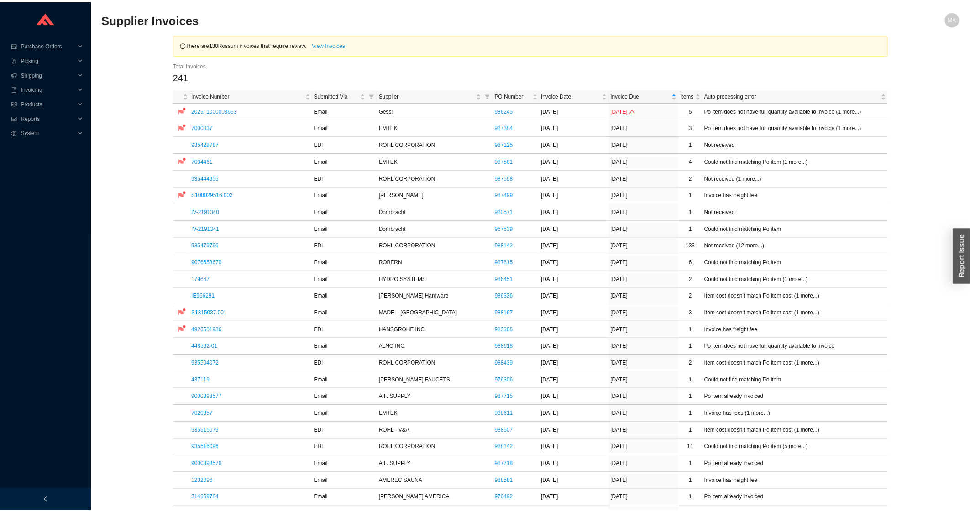
scroll to position [293, 0]
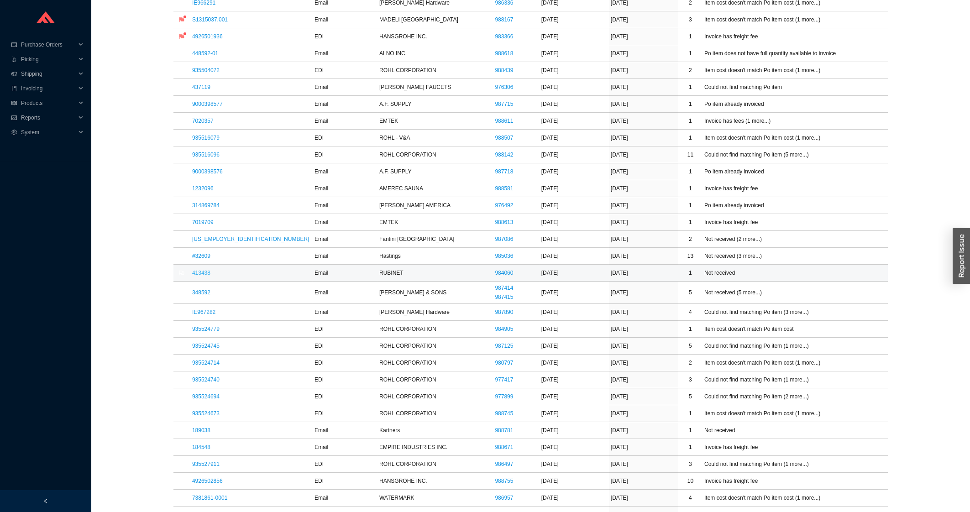
click at [195, 273] on link "413438" at bounding box center [201, 273] width 18 height 6
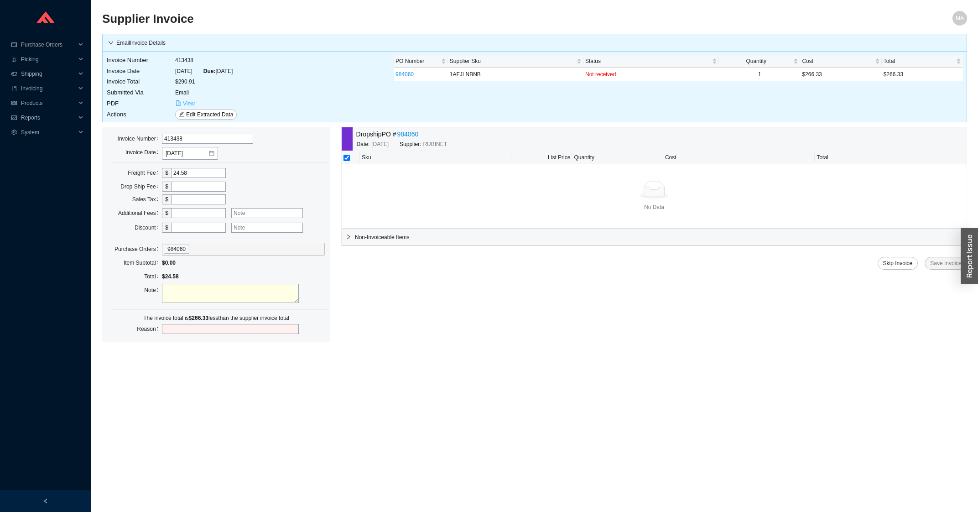
click at [181, 104] on icon "file-pdf" at bounding box center [178, 102] width 5 height 5
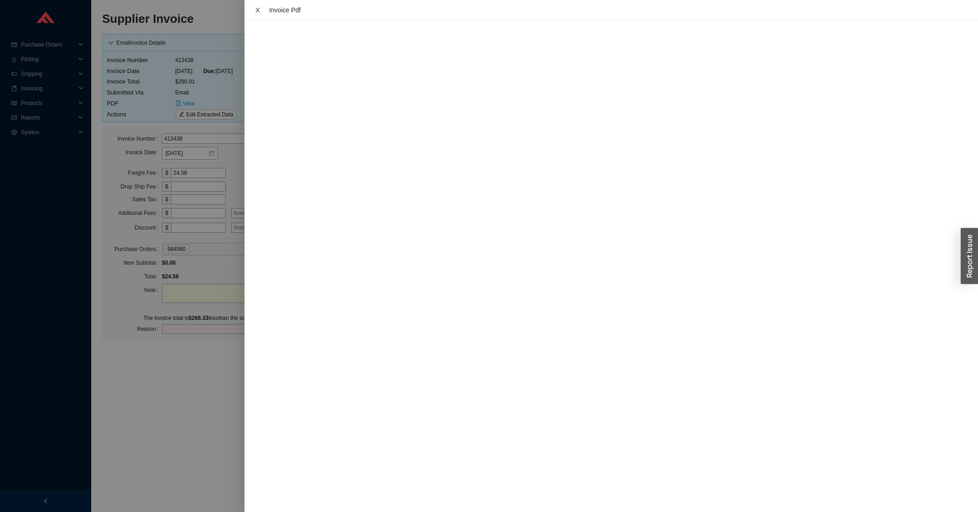
click at [257, 7] on icon "close" at bounding box center [258, 10] width 6 height 6
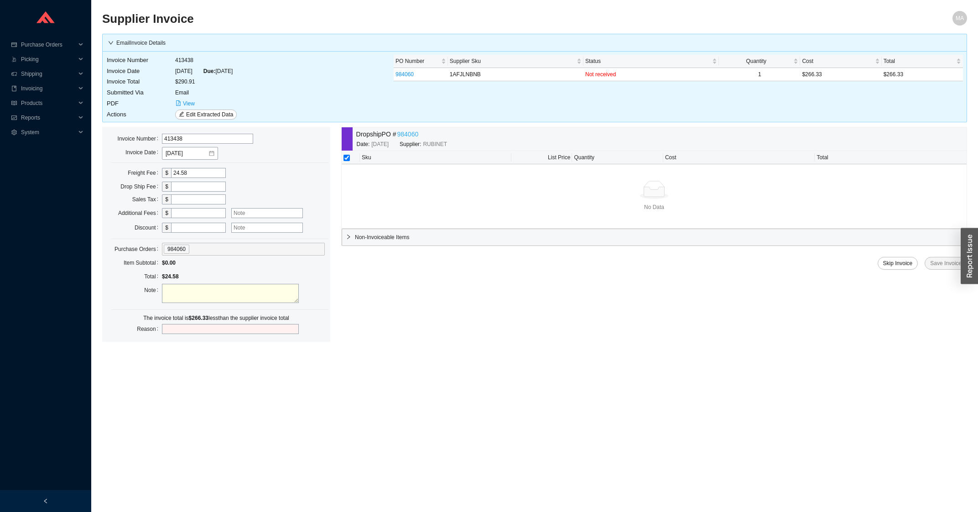
click at [405, 133] on link "984060" at bounding box center [407, 134] width 21 height 10
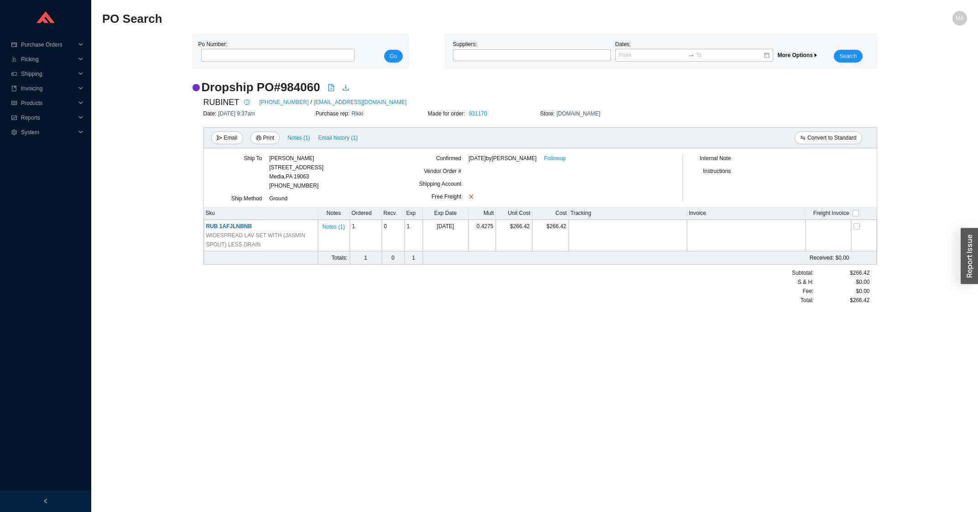
click at [562, 158] on div "7/30/2025 by Layla Pincus Followup" at bounding box center [562, 158] width 187 height 9
click at [552, 161] on link "Followup" at bounding box center [555, 158] width 22 height 9
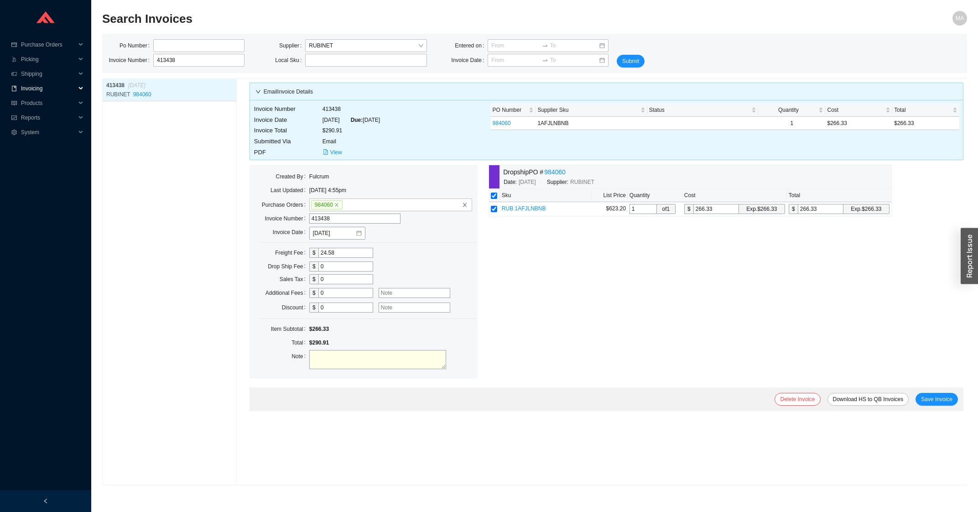
click at [65, 91] on span "Invoicing" at bounding box center [48, 88] width 55 height 15
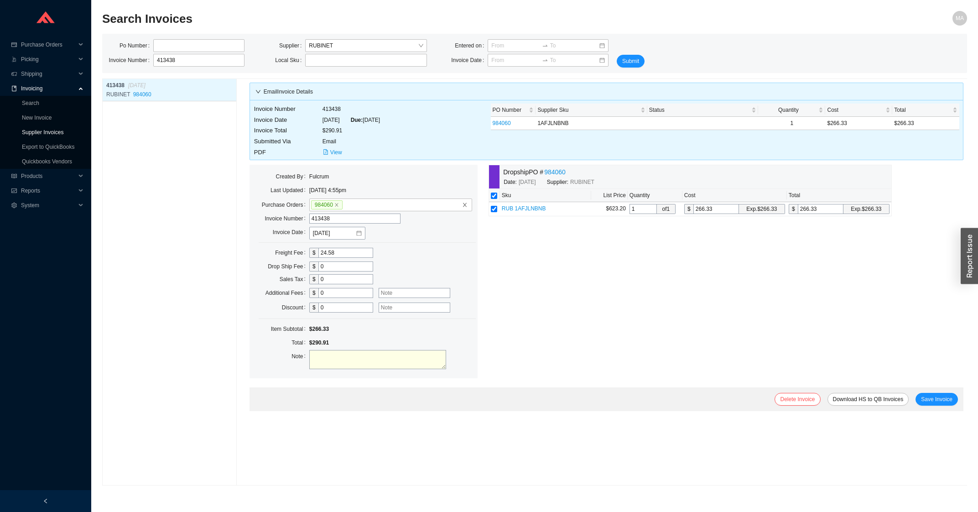
click at [38, 130] on link "Supplier Invoices" at bounding box center [43, 132] width 42 height 6
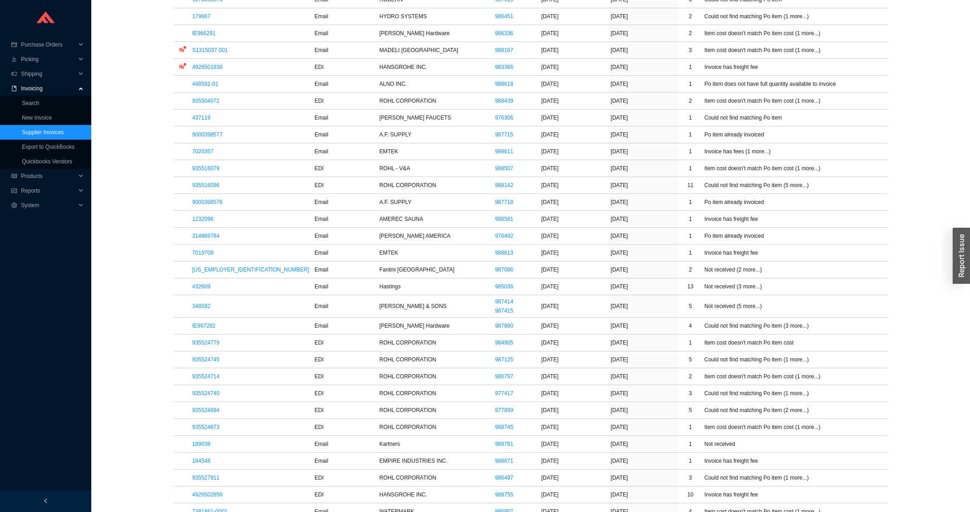
scroll to position [293, 0]
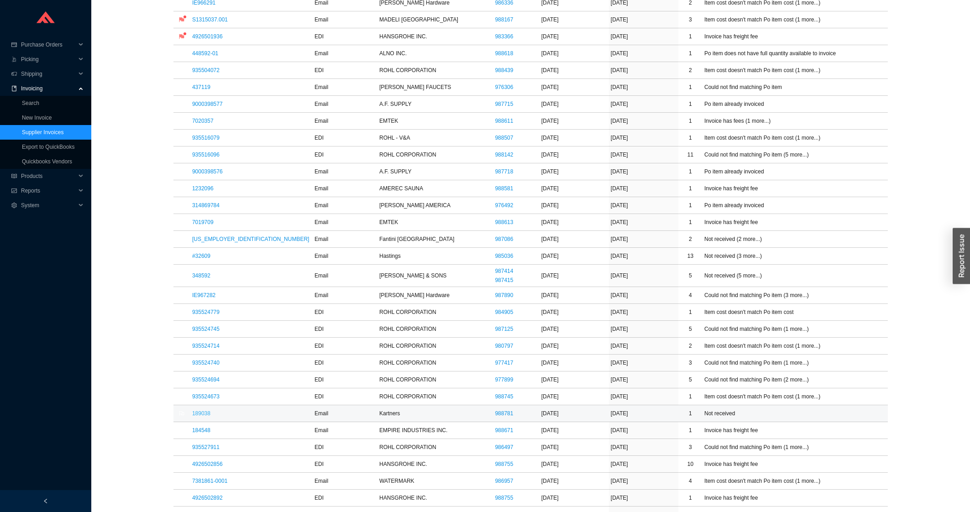
click at [204, 414] on link "189038" at bounding box center [201, 413] width 18 height 6
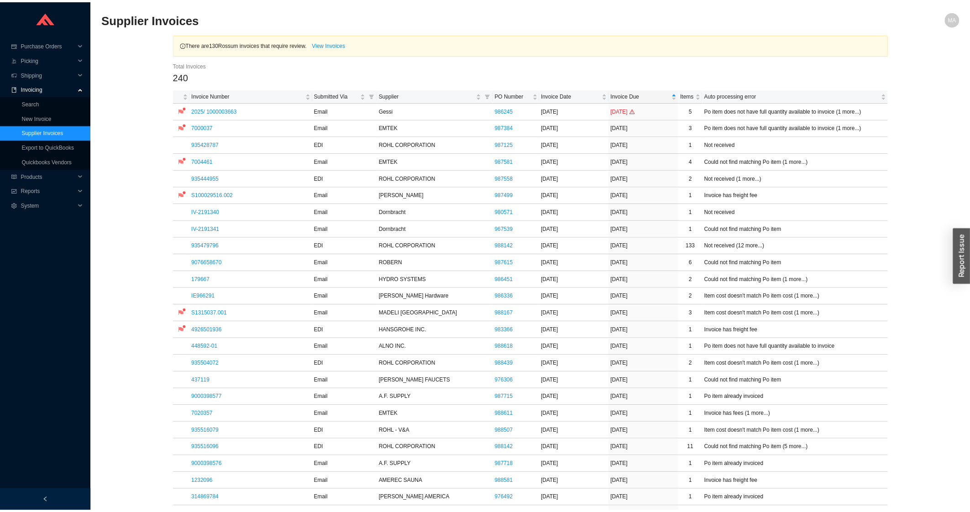
scroll to position [391, 0]
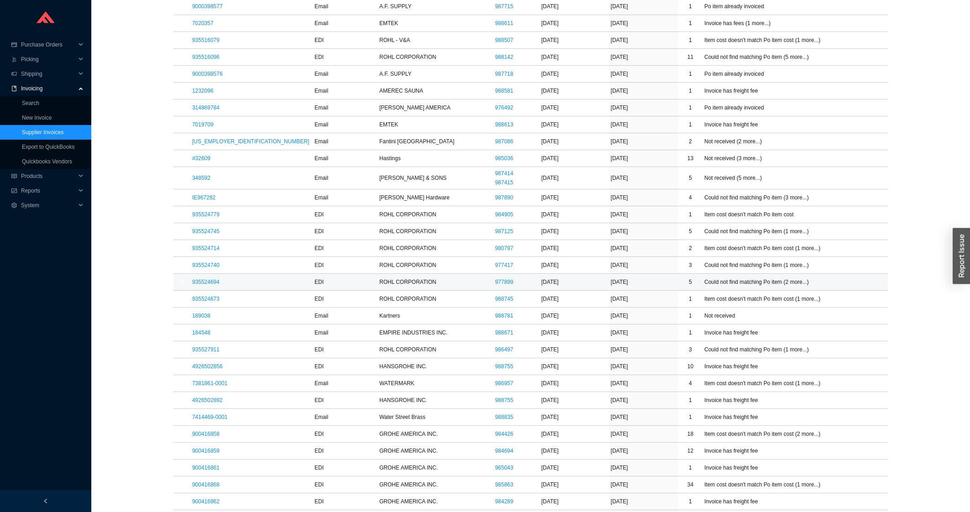
click at [221, 283] on td "935524694" at bounding box center [251, 282] width 122 height 17
click at [217, 282] on link "935524694" at bounding box center [205, 282] width 27 height 6
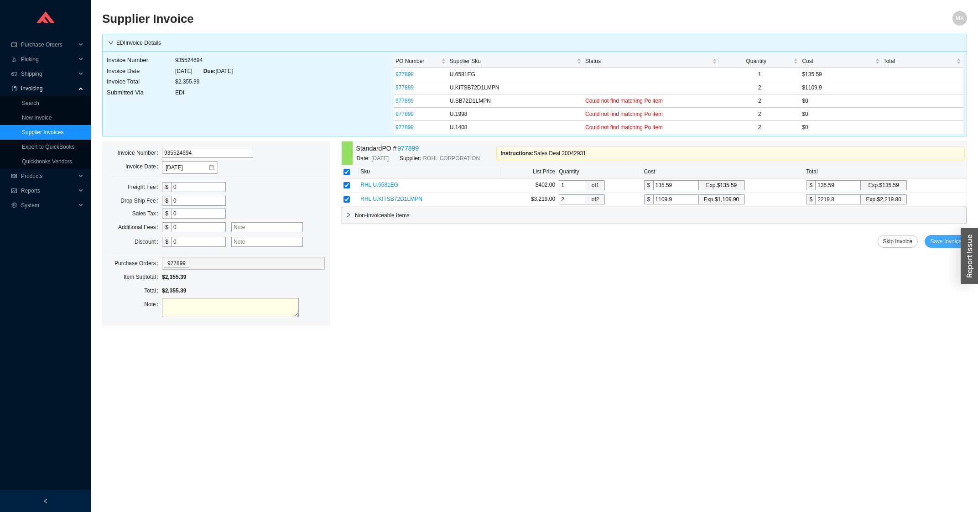
click at [939, 245] on span "Save Invoice" at bounding box center [945, 241] width 31 height 9
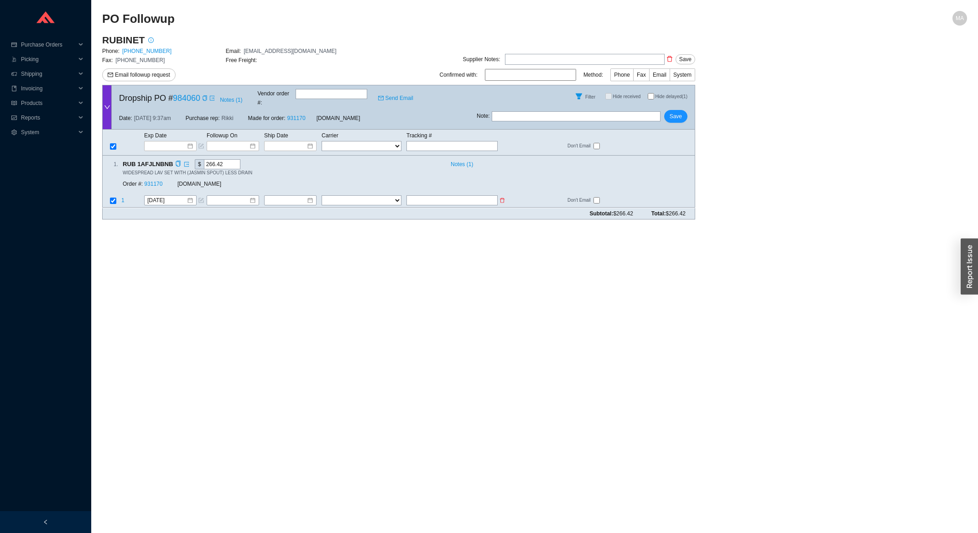
click at [463, 199] on form "Dropship PO # 984060 Notes ( 1 ) Vendor order # : Send Email Filter Hide receiv…" at bounding box center [398, 152] width 593 height 134
click at [470, 196] on input "text" at bounding box center [452, 201] width 91 height 10
type input "466164250410"
click at [322, 196] on select "FedEx UPS ---------------- 2 Day Transportation INC A&B Freight A. [PERSON_NAME…" at bounding box center [362, 201] width 80 height 10
select select "1"
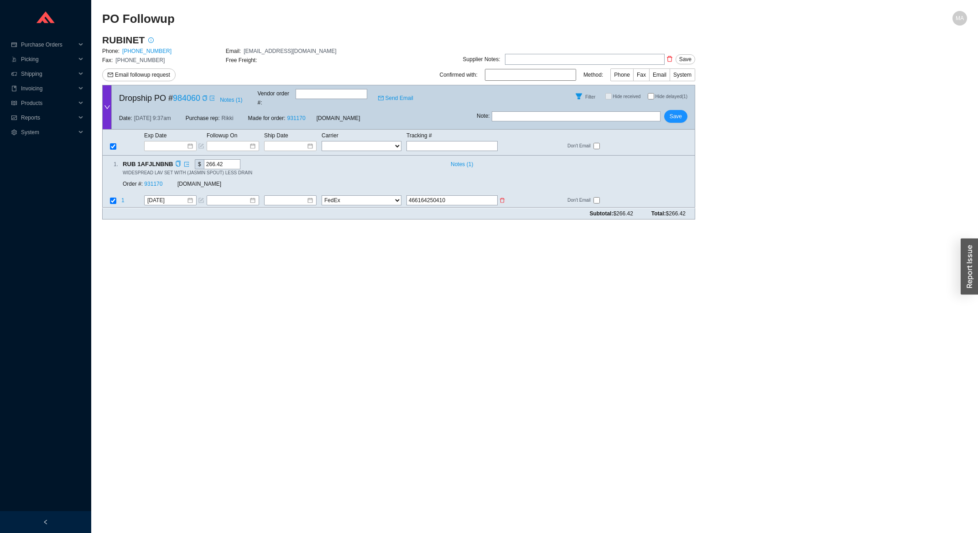
click option "FedEx" at bounding box center [0, 0] width 0 height 0
click at [311, 196] on div at bounding box center [290, 200] width 46 height 9
type input "[DATE]"
click at [349, 264] on div "19" at bounding box center [348, 262] width 10 height 10
click at [679, 113] on span "Save" at bounding box center [676, 116] width 12 height 9
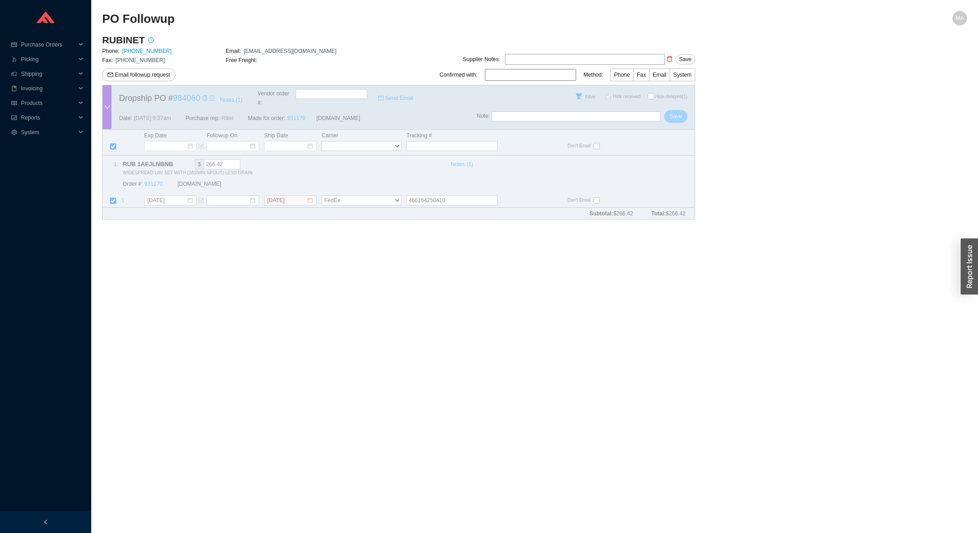
checkbox input "true"
